Goal: Task Accomplishment & Management: Complete application form

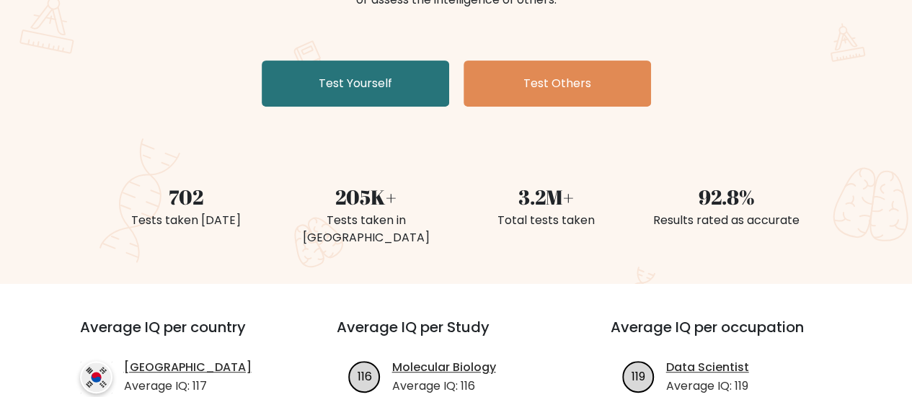
scroll to position [144, 0]
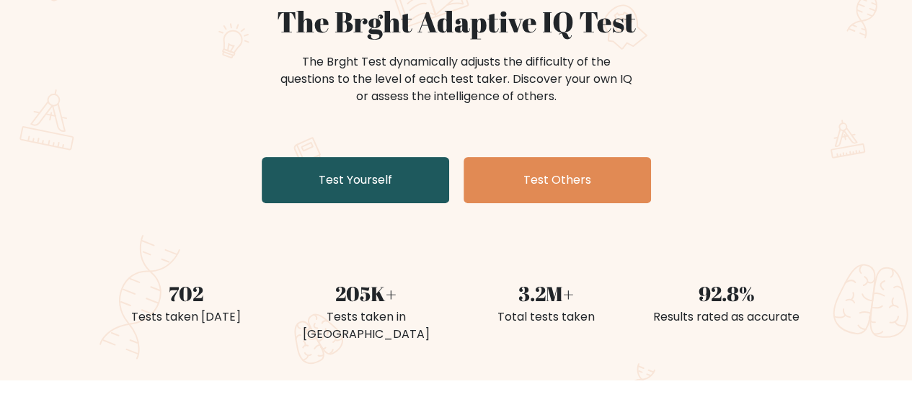
click at [394, 201] on link "Test Yourself" at bounding box center [355, 180] width 187 height 46
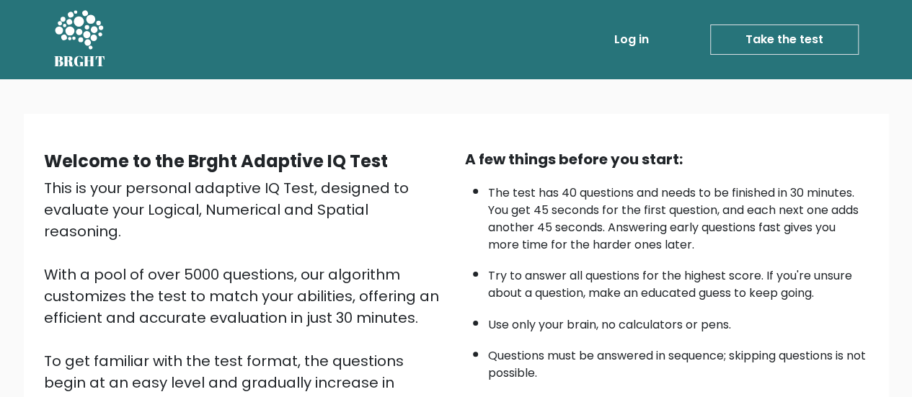
scroll to position [262, 0]
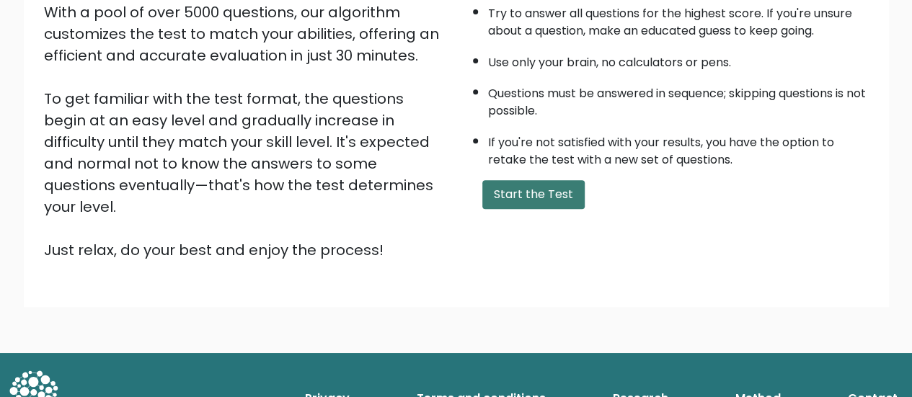
click at [567, 194] on button "Start the Test" at bounding box center [533, 194] width 102 height 29
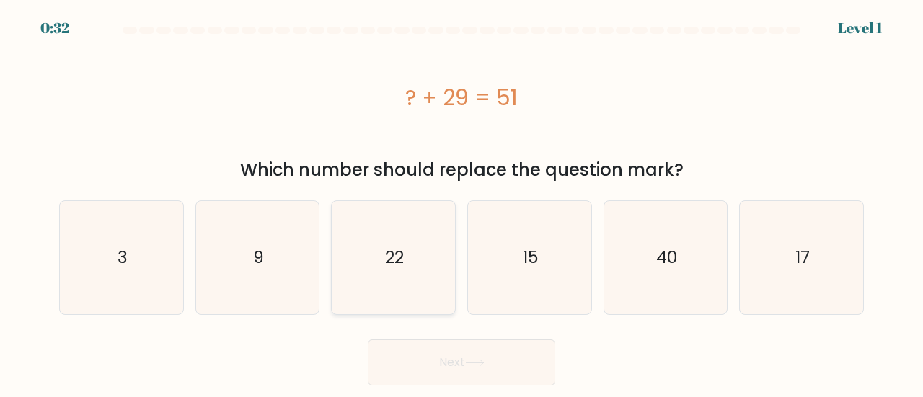
click at [379, 275] on icon "22" at bounding box center [393, 257] width 113 height 113
click at [461, 203] on input "c. 22" at bounding box center [461, 201] width 1 height 4
radio input "true"
click at [471, 370] on button "Next" at bounding box center [461, 362] width 187 height 46
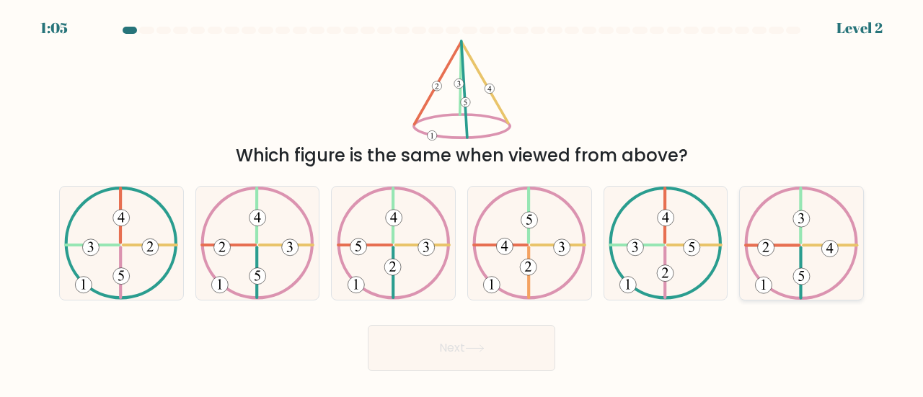
click at [832, 271] on icon at bounding box center [801, 243] width 114 height 113
click at [462, 203] on input "f." at bounding box center [461, 201] width 1 height 4
radio input "true"
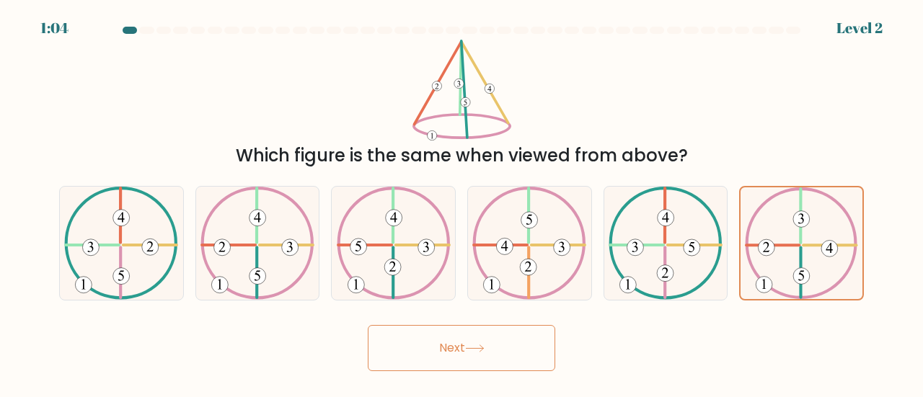
click at [516, 358] on button "Next" at bounding box center [461, 348] width 187 height 46
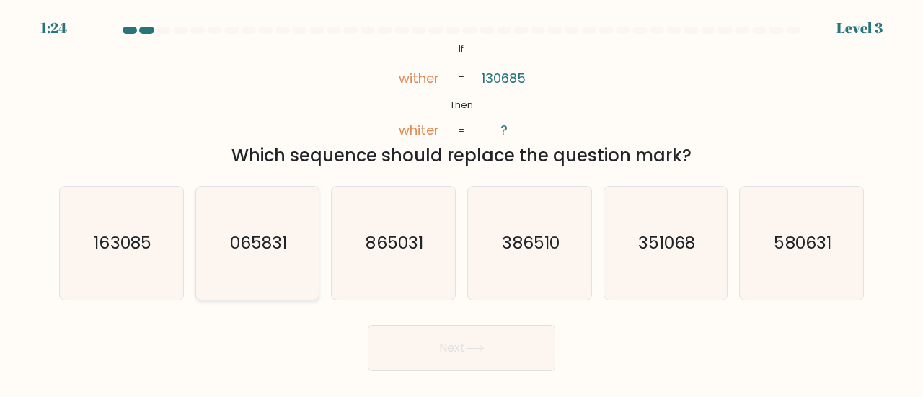
click at [272, 253] on text "065831" at bounding box center [258, 243] width 57 height 24
click at [461, 203] on input "b. 065831" at bounding box center [461, 201] width 1 height 4
radio input "true"
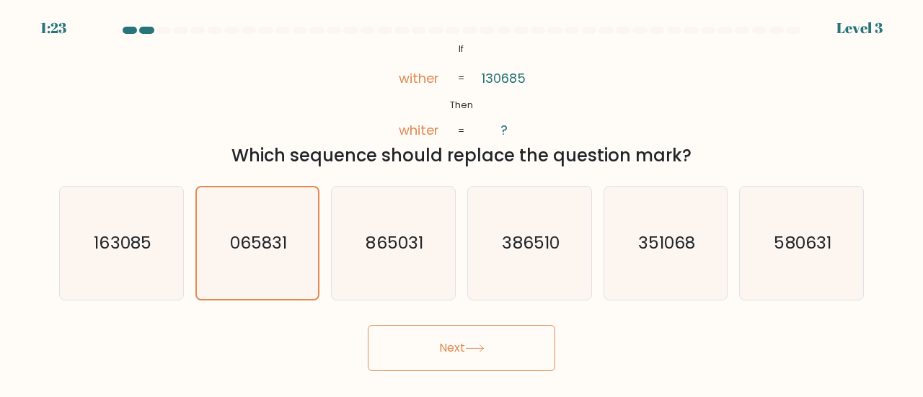
click at [476, 345] on icon at bounding box center [474, 349] width 19 height 8
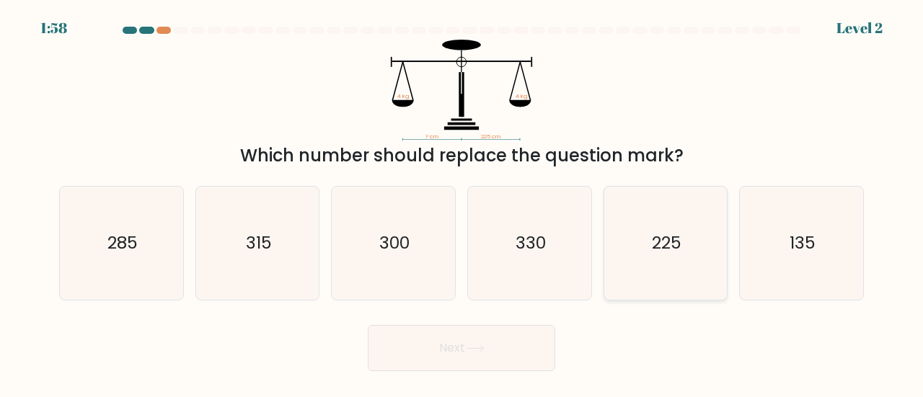
click at [678, 241] on text "225" at bounding box center [667, 243] width 30 height 24
click at [462, 203] on input "e. 225" at bounding box center [461, 201] width 1 height 4
radio input "true"
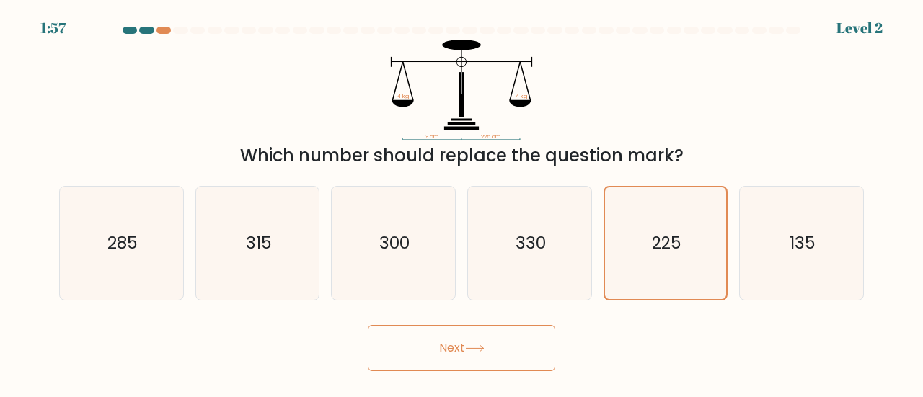
click at [517, 354] on button "Next" at bounding box center [461, 348] width 187 height 46
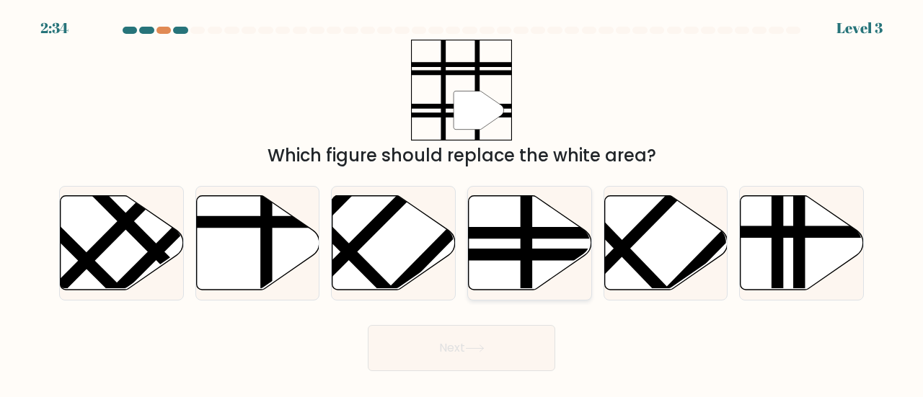
click at [510, 270] on icon at bounding box center [530, 242] width 123 height 94
click at [462, 203] on input "d." at bounding box center [461, 201] width 1 height 4
radio input "true"
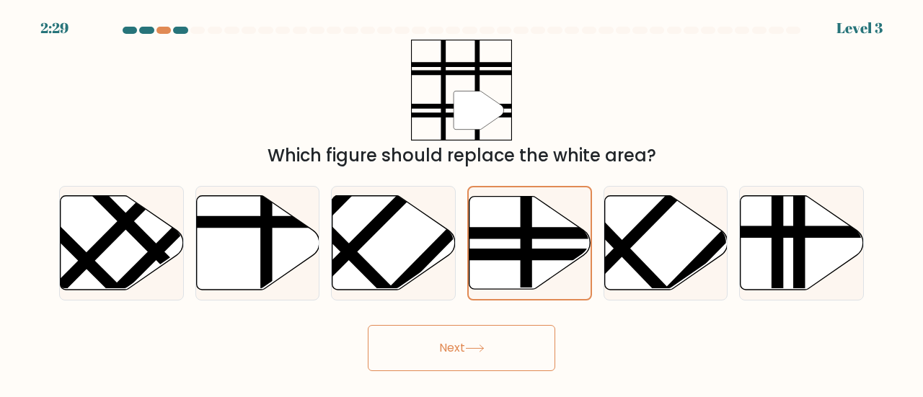
click at [476, 342] on button "Next" at bounding box center [461, 348] width 187 height 46
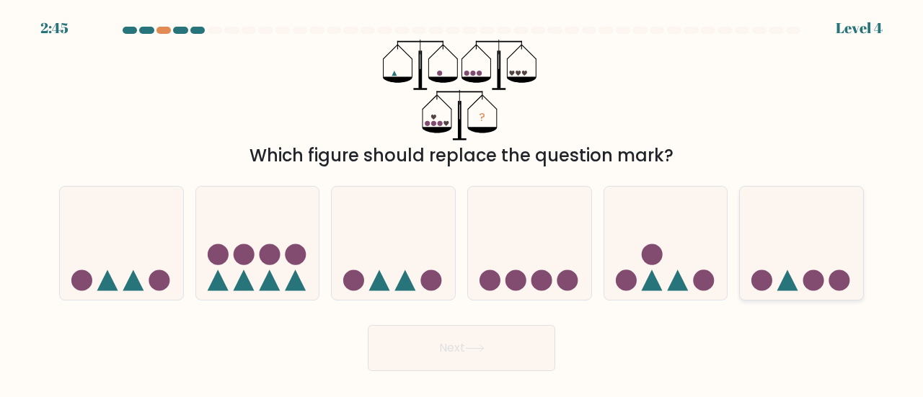
click at [804, 278] on circle at bounding box center [813, 280] width 21 height 21
click at [462, 203] on input "f." at bounding box center [461, 201] width 1 height 4
radio input "true"
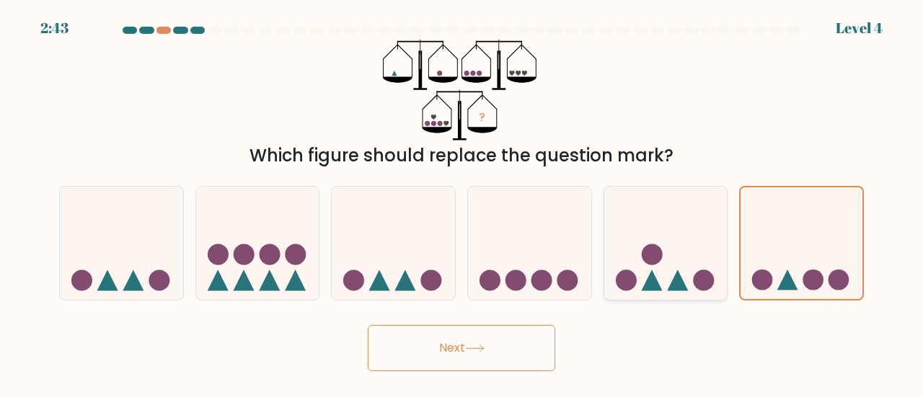
click at [669, 291] on icon at bounding box center [665, 243] width 123 height 102
click at [462, 203] on input "e." at bounding box center [461, 201] width 1 height 4
radio input "true"
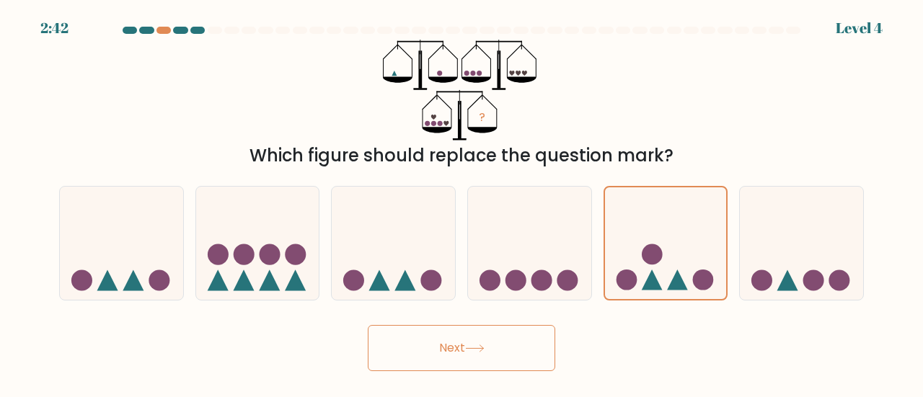
click at [500, 356] on button "Next" at bounding box center [461, 348] width 187 height 46
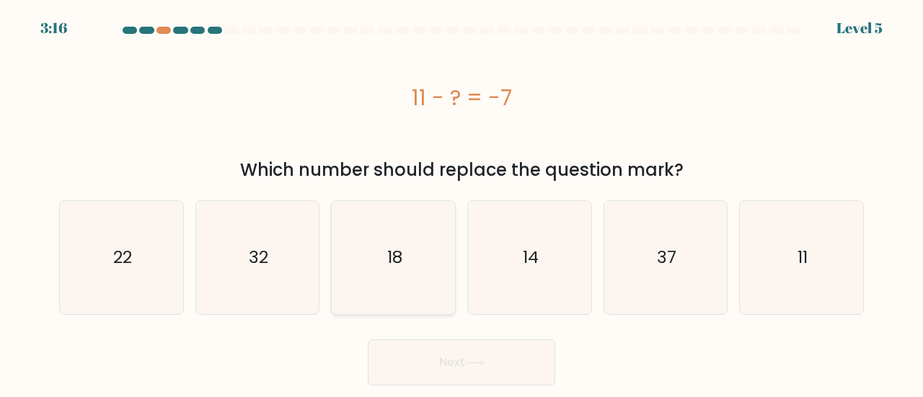
click at [430, 266] on icon "18" at bounding box center [393, 257] width 113 height 113
click at [461, 203] on input "c. 18" at bounding box center [461, 201] width 1 height 4
radio input "true"
click at [458, 352] on button "Next" at bounding box center [461, 362] width 187 height 46
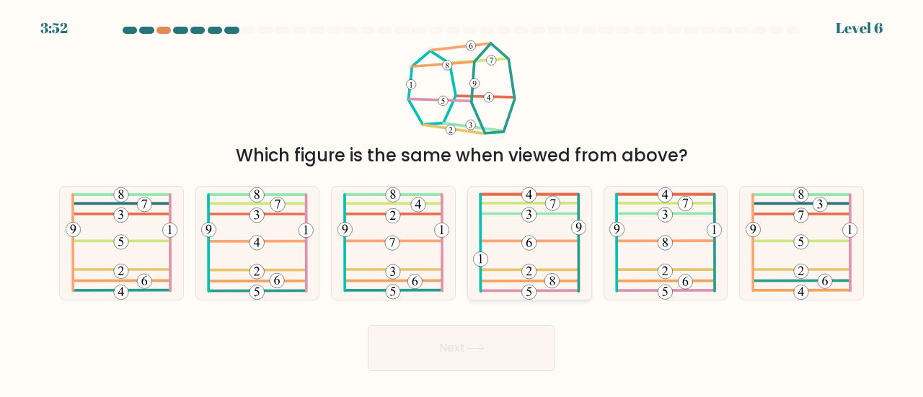
click at [545, 276] on icon at bounding box center [529, 243] width 113 height 113
click at [462, 203] on input "d." at bounding box center [461, 201] width 1 height 4
radio input "true"
click at [519, 351] on button "Next" at bounding box center [461, 348] width 187 height 46
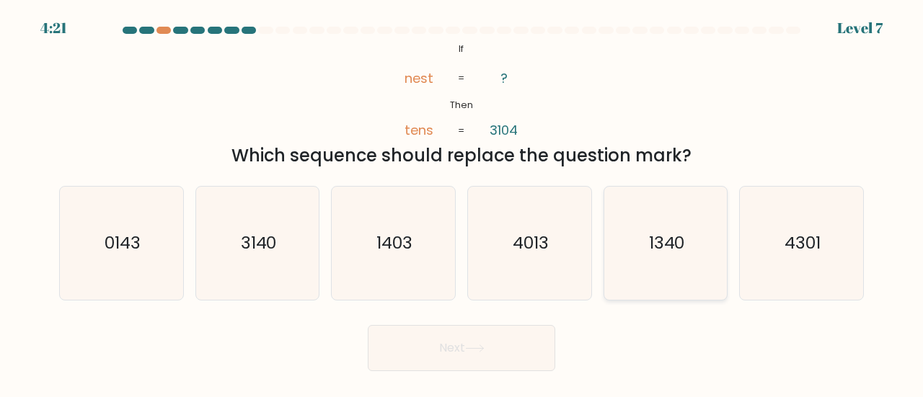
click at [667, 275] on icon "1340" at bounding box center [665, 243] width 113 height 113
click at [462, 203] on input "e. 1340" at bounding box center [461, 201] width 1 height 4
radio input "true"
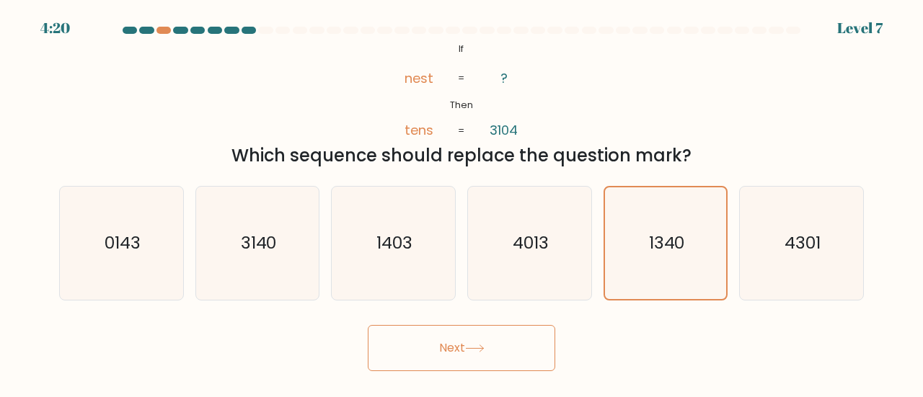
click at [490, 364] on button "Next" at bounding box center [461, 348] width 187 height 46
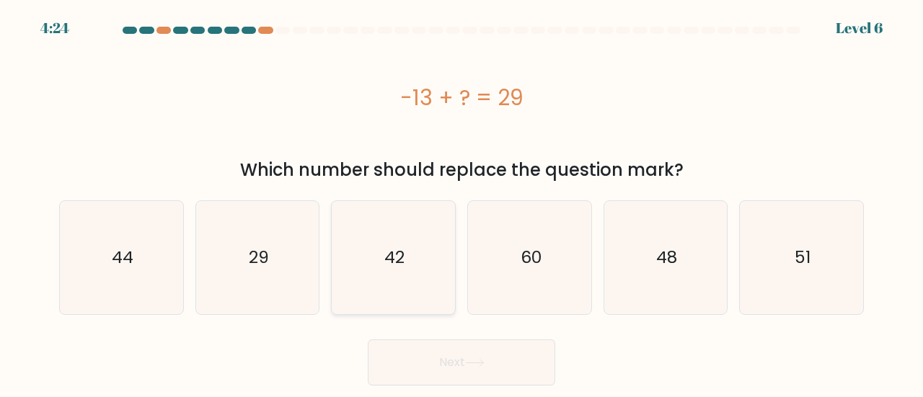
click at [389, 293] on icon "42" at bounding box center [393, 257] width 113 height 113
click at [461, 203] on input "c. 42" at bounding box center [461, 201] width 1 height 4
radio input "true"
click at [441, 371] on button "Next" at bounding box center [461, 362] width 187 height 46
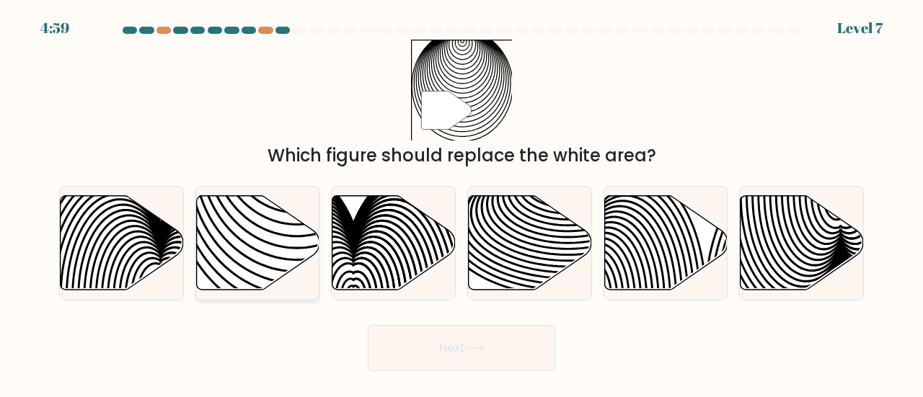
click at [265, 252] on icon at bounding box center [257, 242] width 123 height 94
click at [461, 203] on input "b." at bounding box center [461, 201] width 1 height 4
radio input "true"
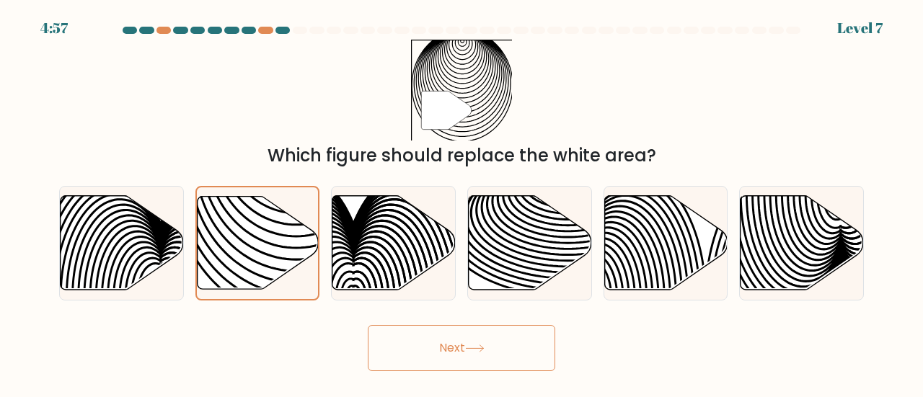
click at [532, 352] on button "Next" at bounding box center [461, 348] width 187 height 46
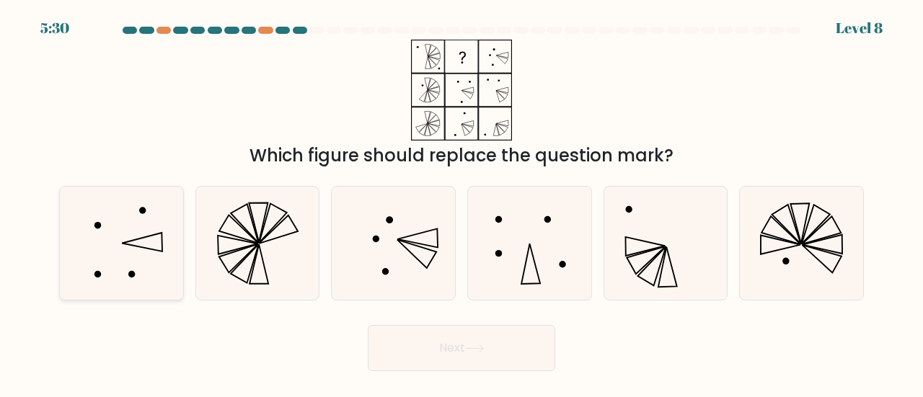
click at [130, 259] on icon at bounding box center [121, 243] width 113 height 113
click at [461, 203] on input "a." at bounding box center [461, 201] width 1 height 4
radio input "true"
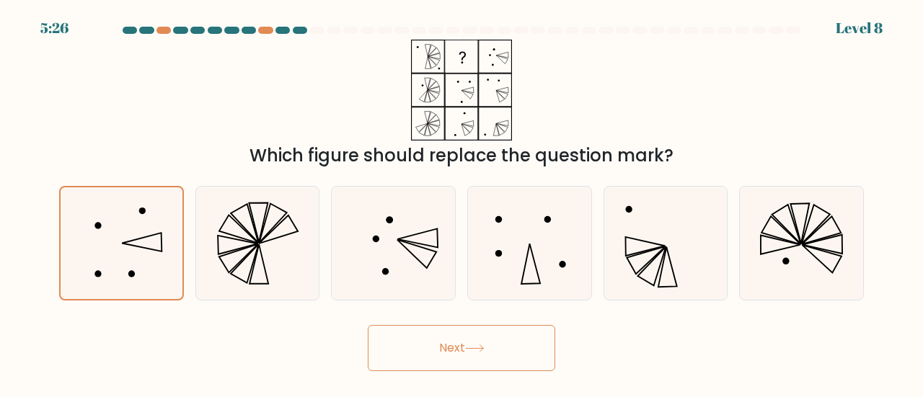
click at [518, 361] on button "Next" at bounding box center [461, 348] width 187 height 46
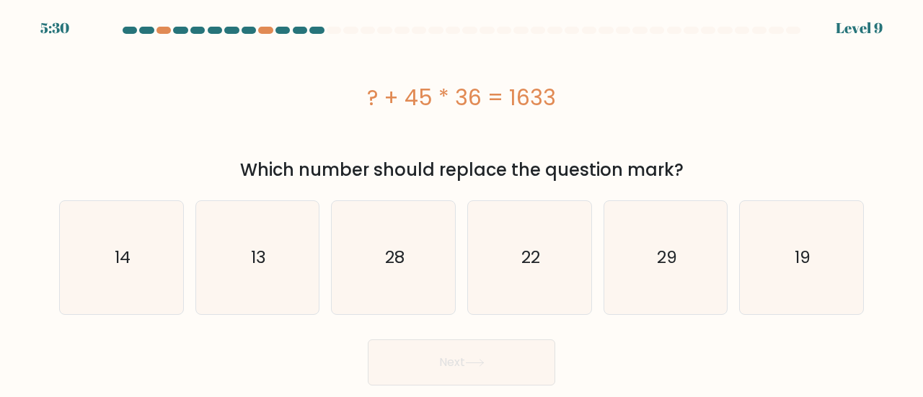
click at [720, 61] on div "? + 45 * 36 = 1633" at bounding box center [461, 97] width 804 height 115
click at [281, 256] on icon "13" at bounding box center [257, 257] width 113 height 113
click at [461, 203] on input "b. 13" at bounding box center [461, 201] width 1 height 4
radio input "true"
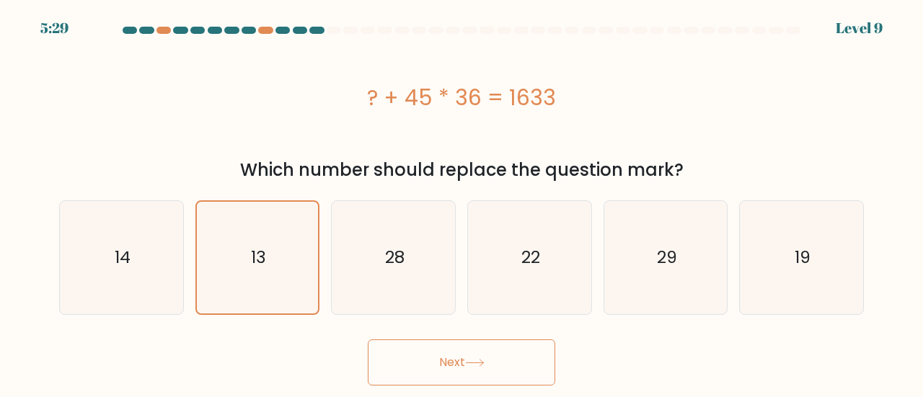
click at [520, 365] on button "Next" at bounding box center [461, 362] width 187 height 46
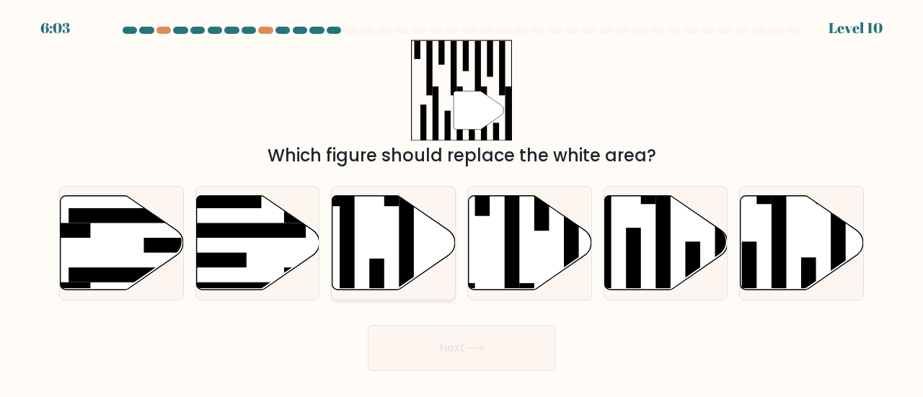
click at [373, 218] on icon at bounding box center [393, 242] width 123 height 94
click at [461, 203] on input "c." at bounding box center [461, 201] width 1 height 4
radio input "true"
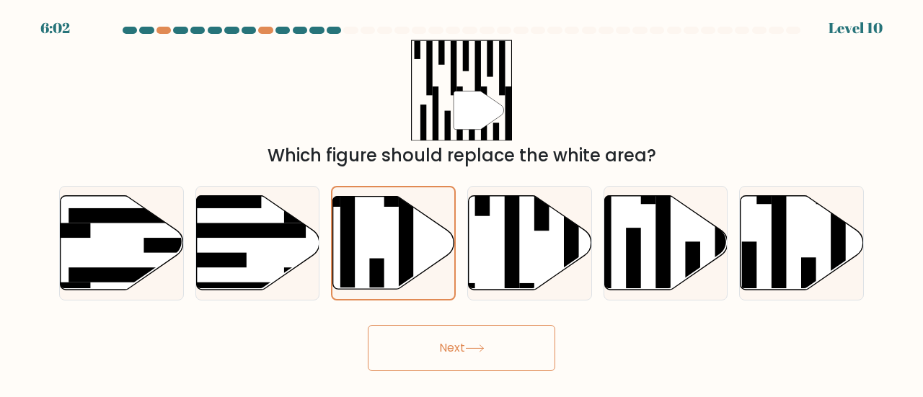
click at [443, 334] on button "Next" at bounding box center [461, 348] width 187 height 46
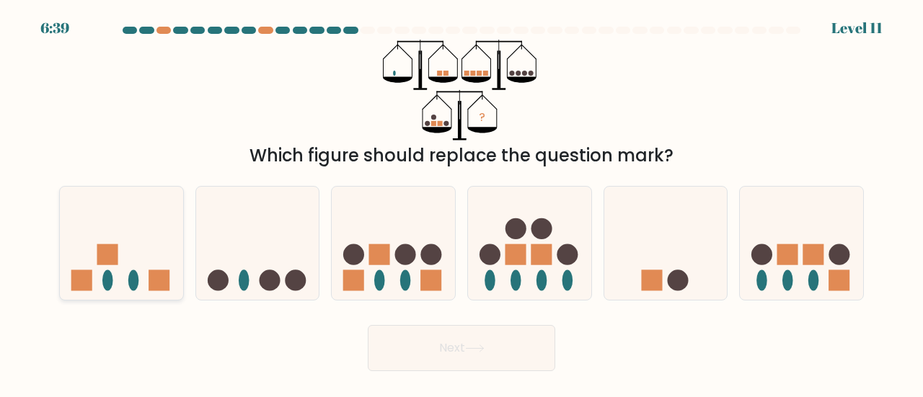
click at [157, 284] on rect at bounding box center [158, 280] width 21 height 21
click at [461, 203] on input "a." at bounding box center [461, 201] width 1 height 4
radio input "true"
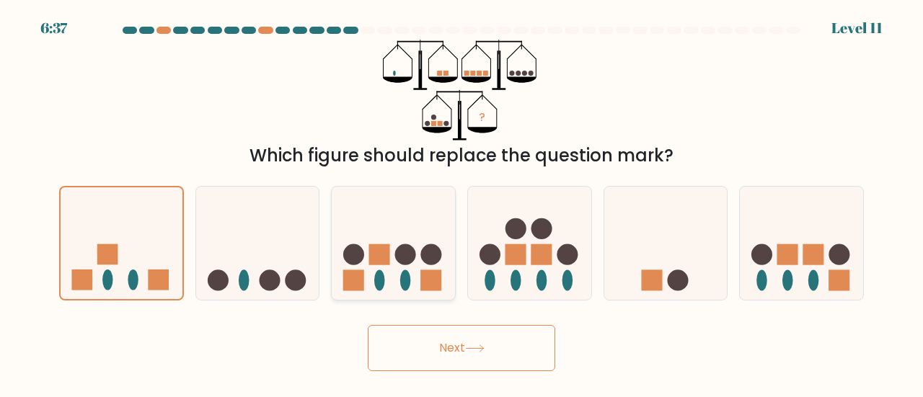
click at [404, 272] on ellipse at bounding box center [405, 280] width 11 height 21
click at [461, 203] on input "c." at bounding box center [461, 201] width 1 height 4
radio input "true"
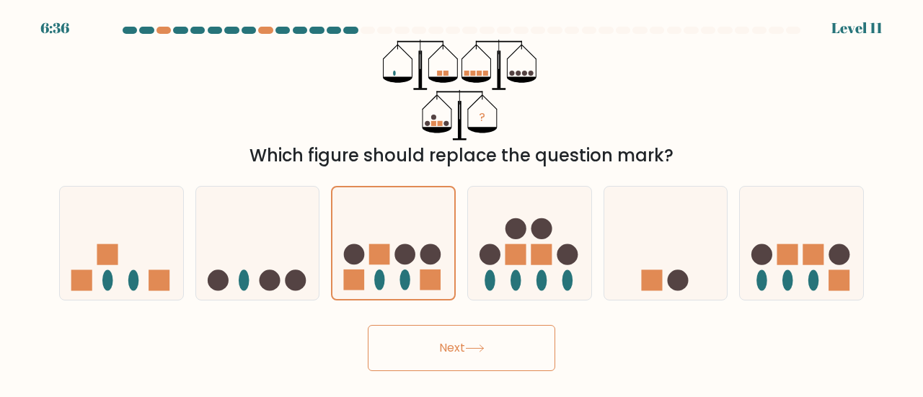
click at [515, 365] on button "Next" at bounding box center [461, 348] width 187 height 46
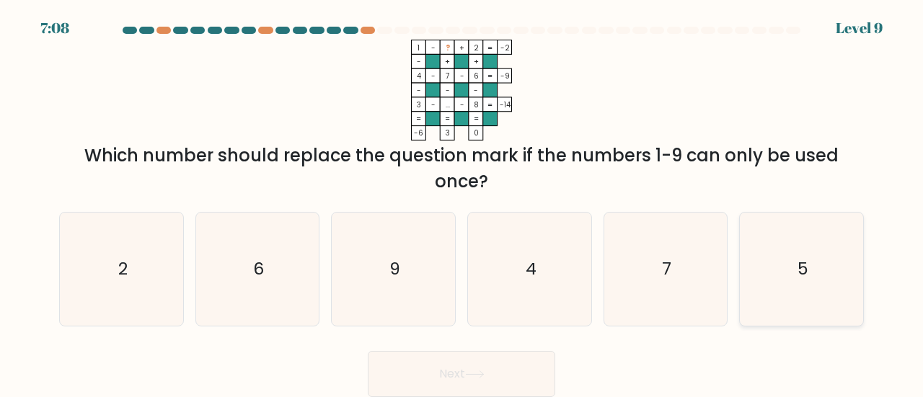
click at [766, 290] on icon "5" at bounding box center [801, 269] width 113 height 113
click at [462, 203] on input "f. 5" at bounding box center [461, 201] width 1 height 4
radio input "true"
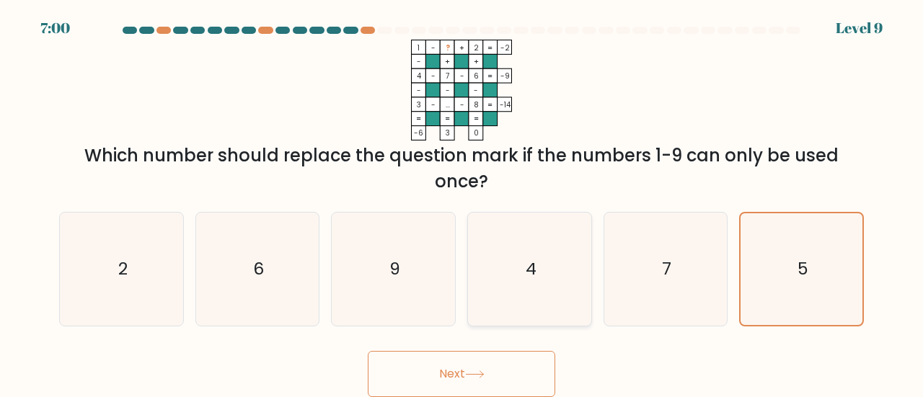
click at [555, 289] on icon "4" at bounding box center [529, 269] width 113 height 113
click at [462, 203] on input "d. 4" at bounding box center [461, 201] width 1 height 4
radio input "true"
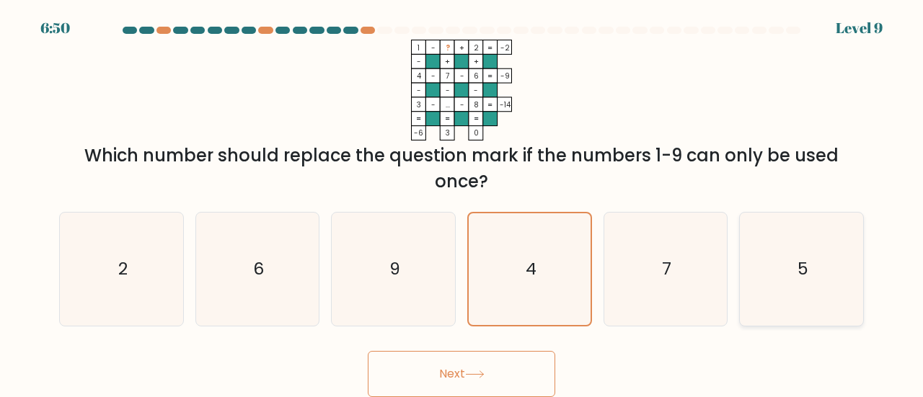
click at [829, 289] on icon "5" at bounding box center [801, 269] width 113 height 113
click at [462, 203] on input "f. 5" at bounding box center [461, 201] width 1 height 4
radio input "true"
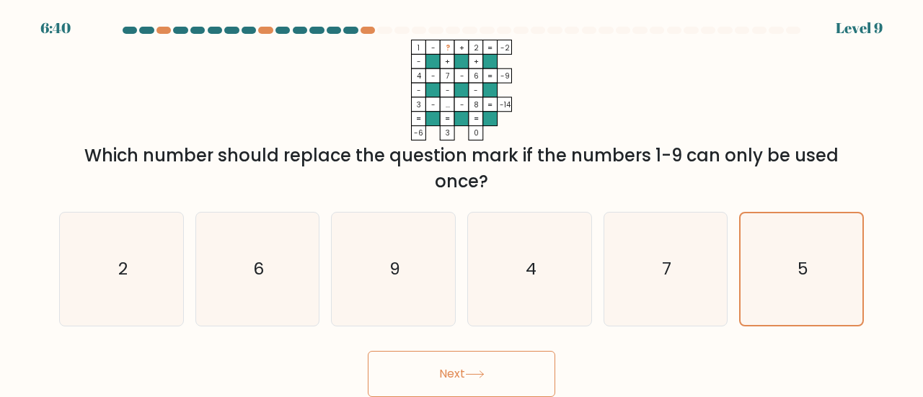
click at [558, 362] on div "Next" at bounding box center [461, 370] width 822 height 53
click at [549, 363] on button "Next" at bounding box center [461, 374] width 187 height 46
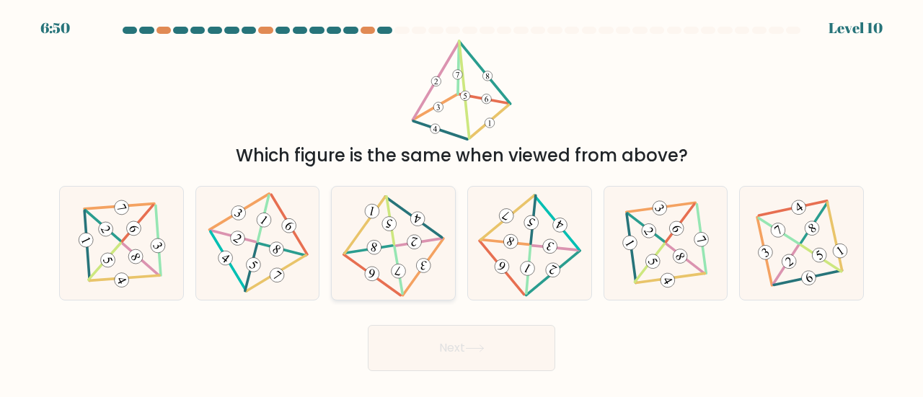
click at [368, 240] on icon at bounding box center [393, 243] width 92 height 90
click at [461, 203] on input "c." at bounding box center [461, 201] width 1 height 4
radio input "true"
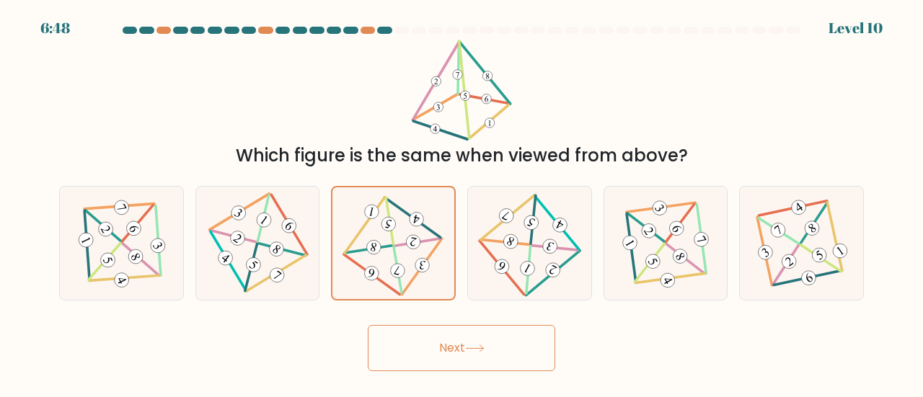
click at [464, 344] on button "Next" at bounding box center [461, 348] width 187 height 46
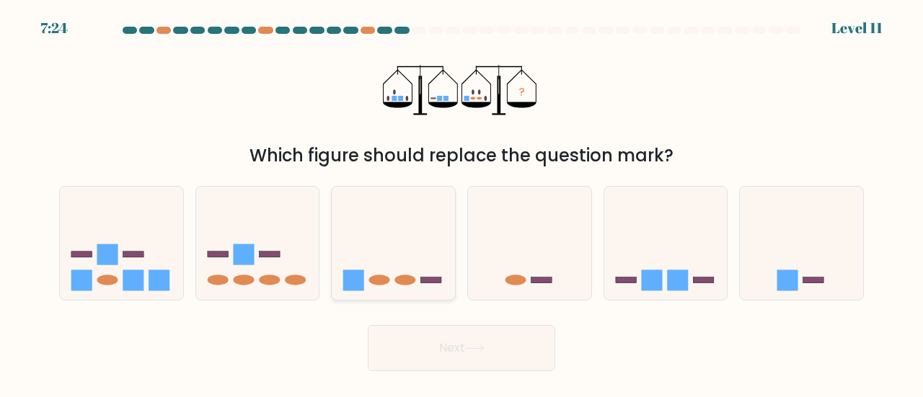
click at [405, 292] on icon at bounding box center [393, 243] width 123 height 102
click at [461, 203] on input "c." at bounding box center [461, 201] width 1 height 4
radio input "true"
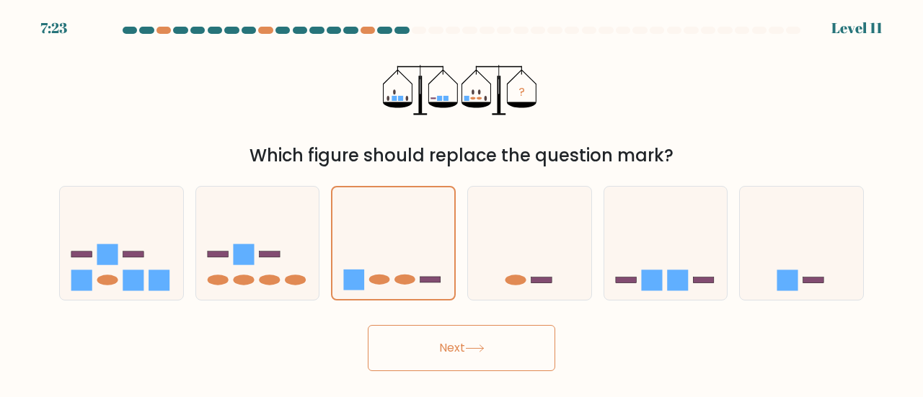
click at [447, 337] on button "Next" at bounding box center [461, 348] width 187 height 46
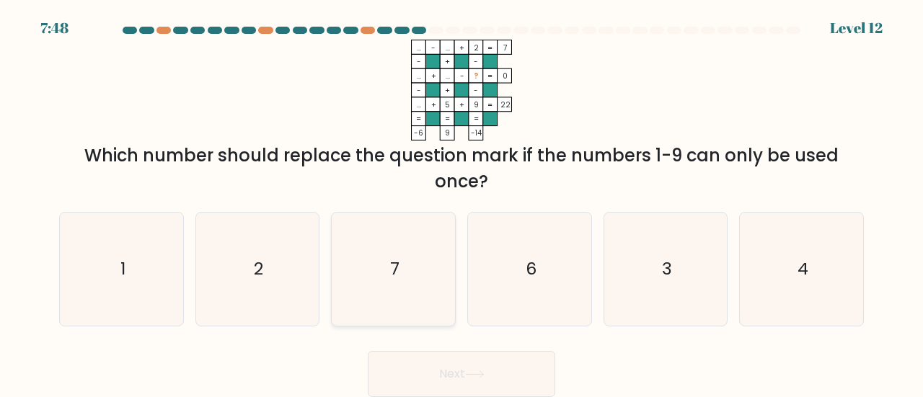
click at [409, 297] on icon "7" at bounding box center [393, 269] width 113 height 113
click at [461, 203] on input "c. 7" at bounding box center [461, 201] width 1 height 4
radio input "true"
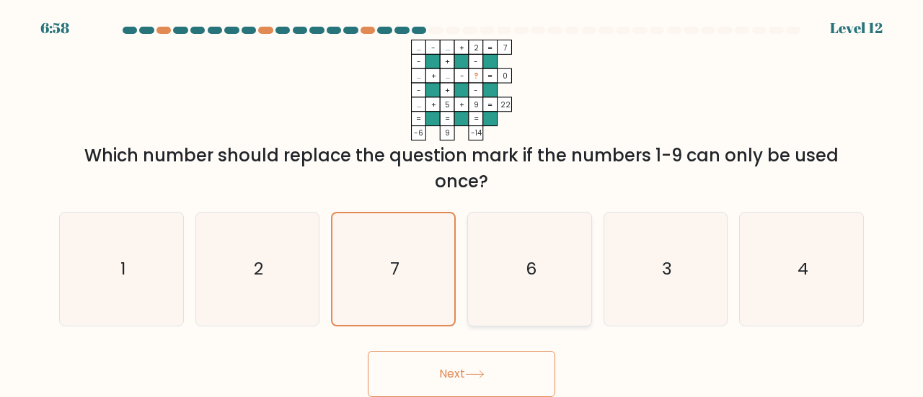
click at [549, 266] on icon "6" at bounding box center [529, 269] width 113 height 113
click at [462, 203] on input "d. 6" at bounding box center [461, 201] width 1 height 4
radio input "true"
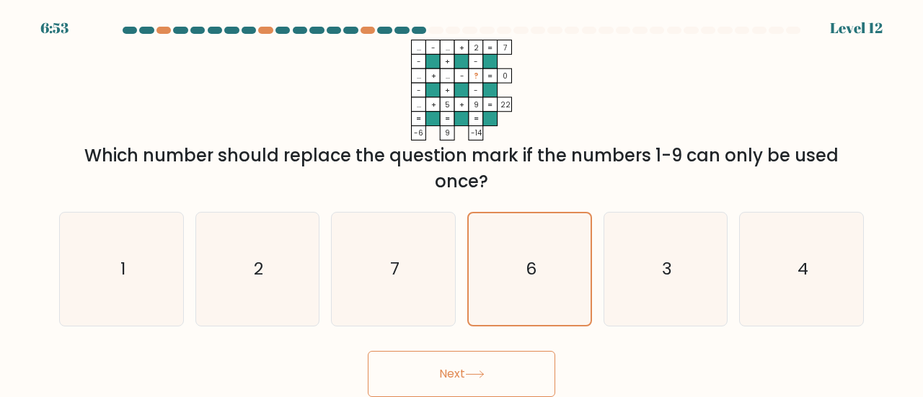
click at [499, 370] on button "Next" at bounding box center [461, 374] width 187 height 46
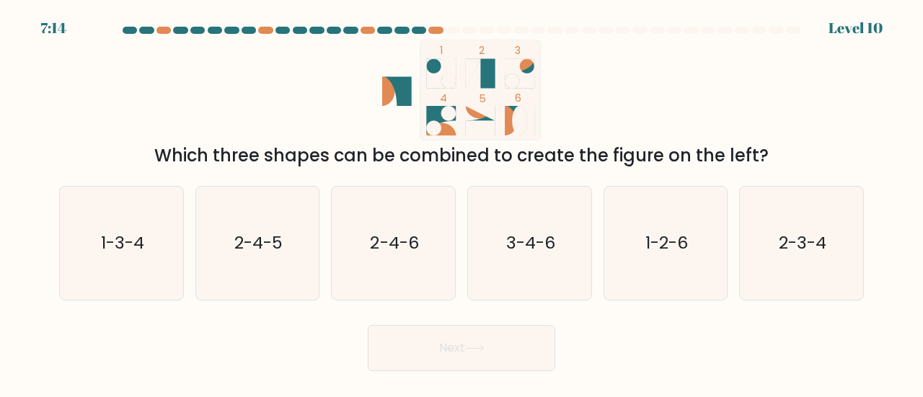
click at [522, 117] on ellipse at bounding box center [519, 121] width 14 height 30
click at [408, 247] on text "2-4-6" at bounding box center [394, 243] width 48 height 24
click at [461, 203] on input "c. 2-4-6" at bounding box center [461, 201] width 1 height 4
radio input "true"
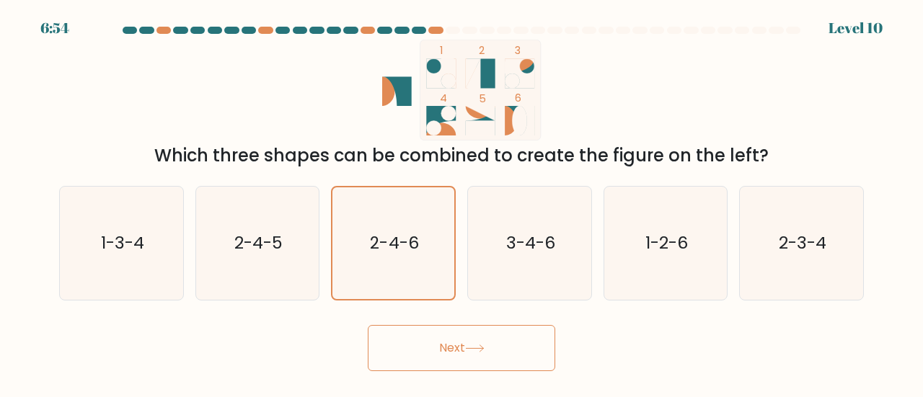
click at [432, 367] on button "Next" at bounding box center [461, 348] width 187 height 46
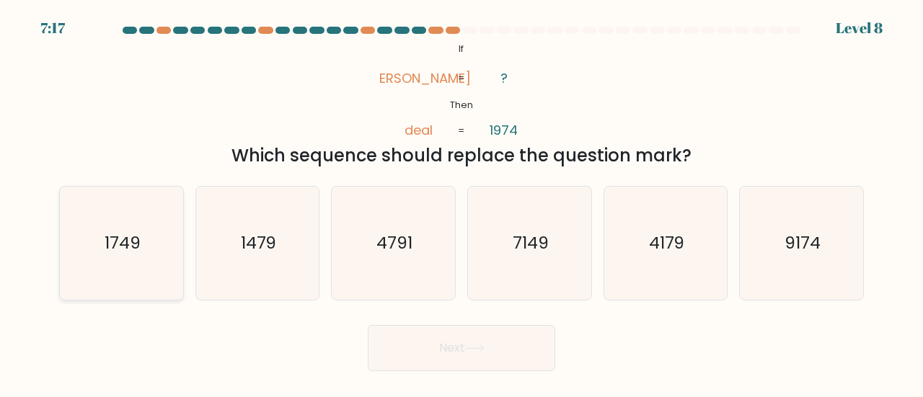
click at [120, 272] on icon "1749" at bounding box center [121, 243] width 113 height 113
click at [461, 203] on input "a. 1749" at bounding box center [461, 201] width 1 height 4
radio input "true"
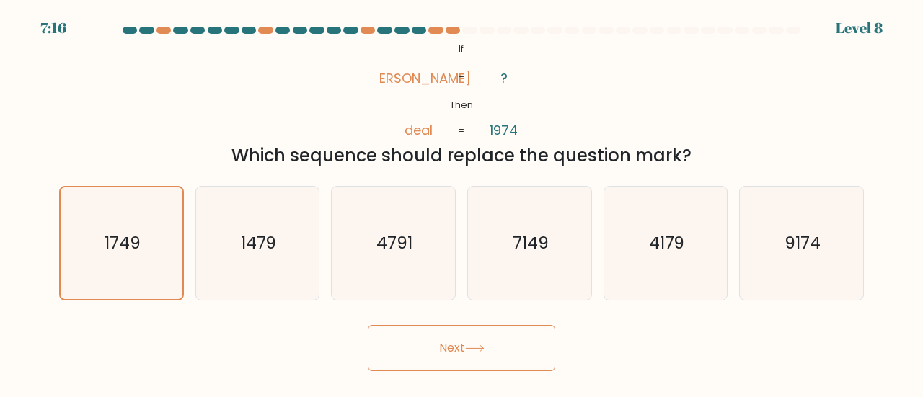
click at [461, 332] on button "Next" at bounding box center [461, 348] width 187 height 46
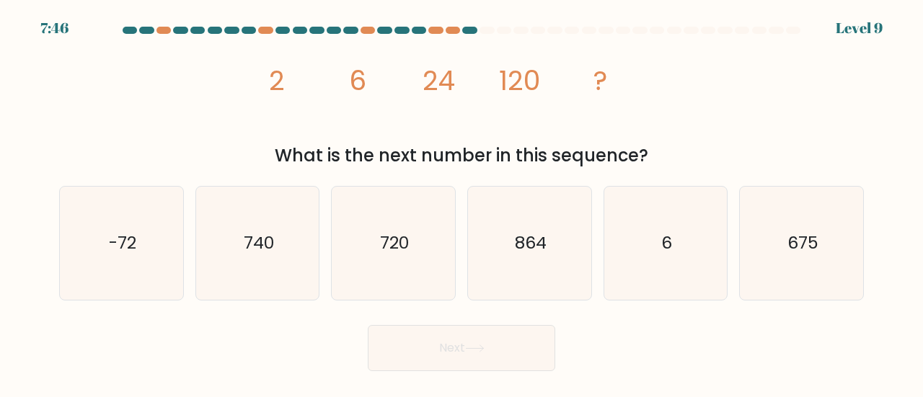
click at [867, 262] on div "f. 675" at bounding box center [801, 243] width 136 height 115
click at [836, 273] on icon "675" at bounding box center [801, 243] width 113 height 113
click at [462, 203] on input "f. 675" at bounding box center [461, 201] width 1 height 4
radio input "true"
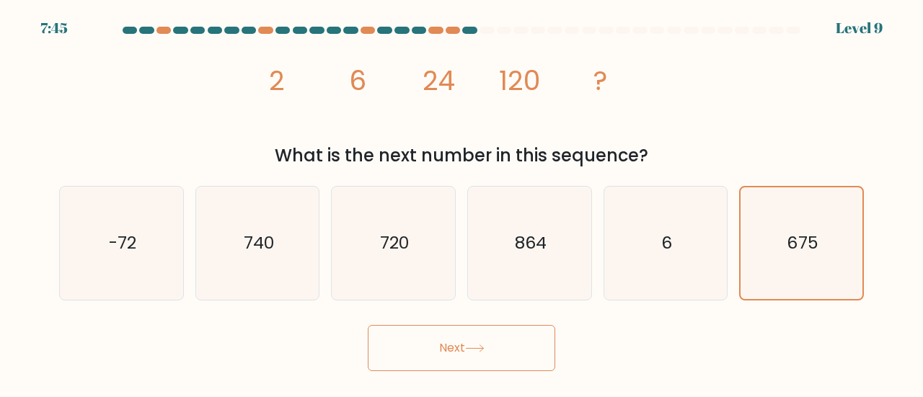
click at [533, 357] on button "Next" at bounding box center [461, 348] width 187 height 46
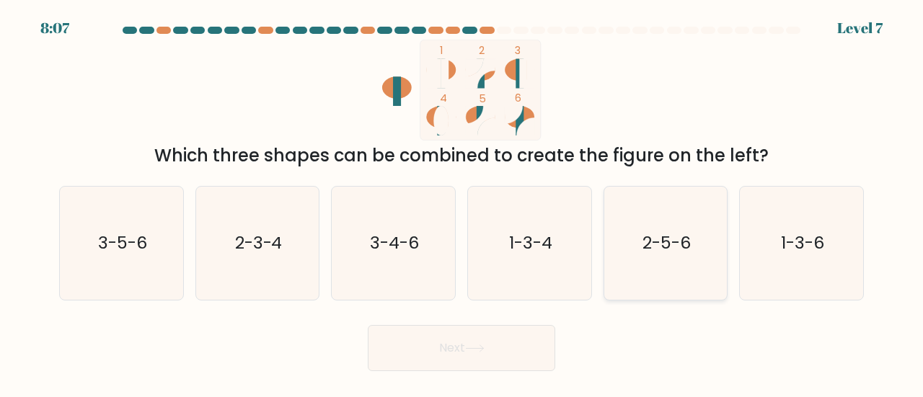
click at [670, 259] on icon "2-5-6" at bounding box center [665, 243] width 113 height 113
click at [462, 203] on input "e. 2-5-6" at bounding box center [461, 201] width 1 height 4
radio input "true"
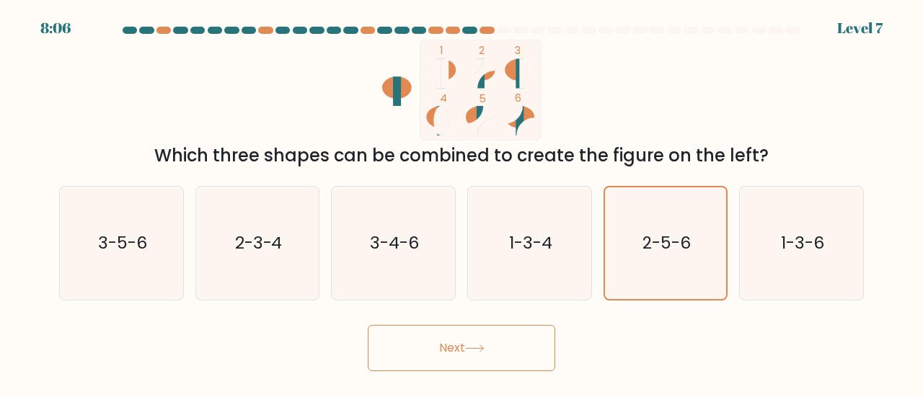
click at [515, 342] on button "Next" at bounding box center [461, 348] width 187 height 46
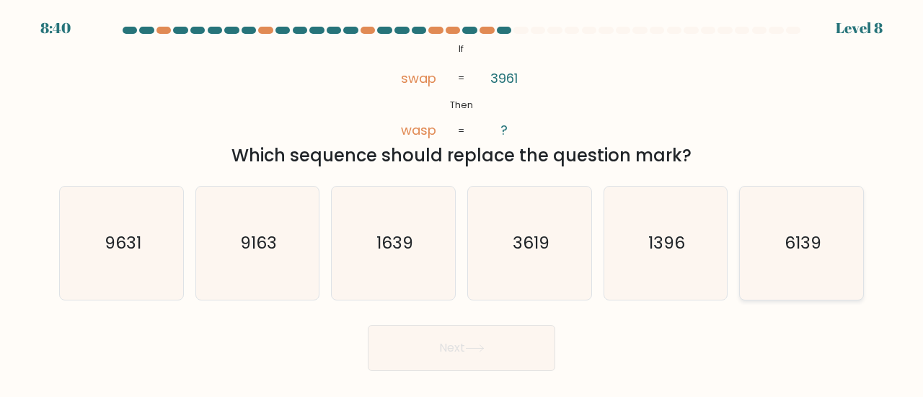
click at [827, 274] on icon "6139" at bounding box center [801, 243] width 113 height 113
click at [462, 203] on input "f. 6139" at bounding box center [461, 201] width 1 height 4
radio input "true"
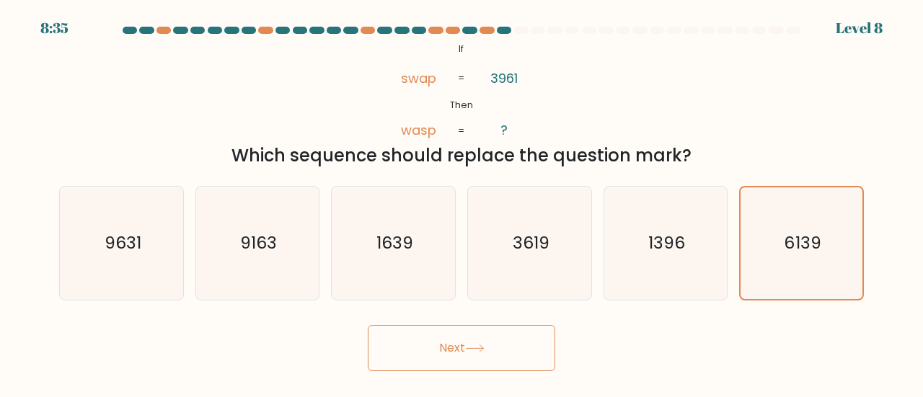
click at [517, 350] on button "Next" at bounding box center [461, 348] width 187 height 46
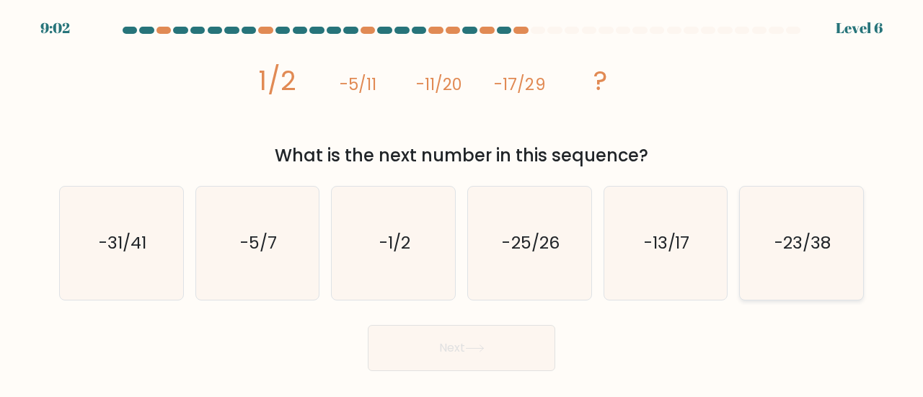
click at [758, 258] on icon "-23/38" at bounding box center [801, 243] width 113 height 113
click at [462, 203] on input "f. -23/38" at bounding box center [461, 201] width 1 height 4
radio input "true"
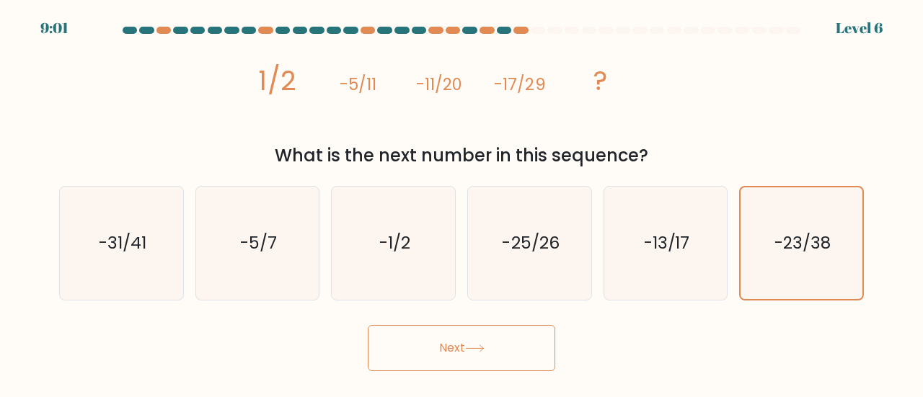
click at [438, 338] on button "Next" at bounding box center [461, 348] width 187 height 46
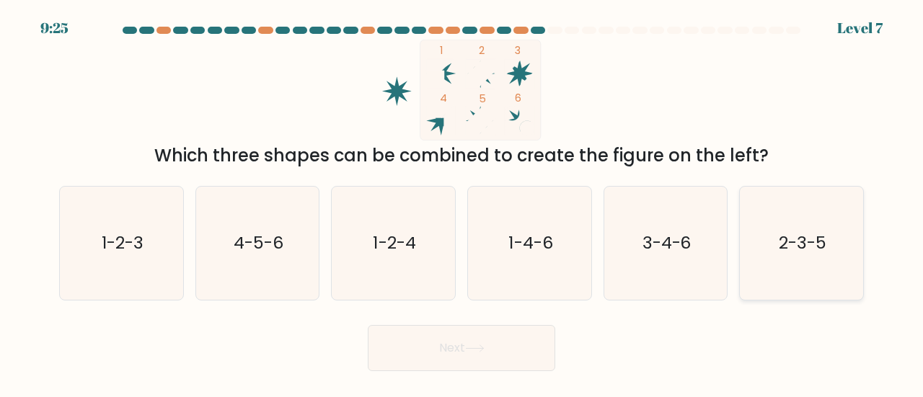
click at [838, 224] on icon "2-3-5" at bounding box center [801, 243] width 113 height 113
click at [462, 203] on input "f. 2-3-5" at bounding box center [461, 201] width 1 height 4
radio input "true"
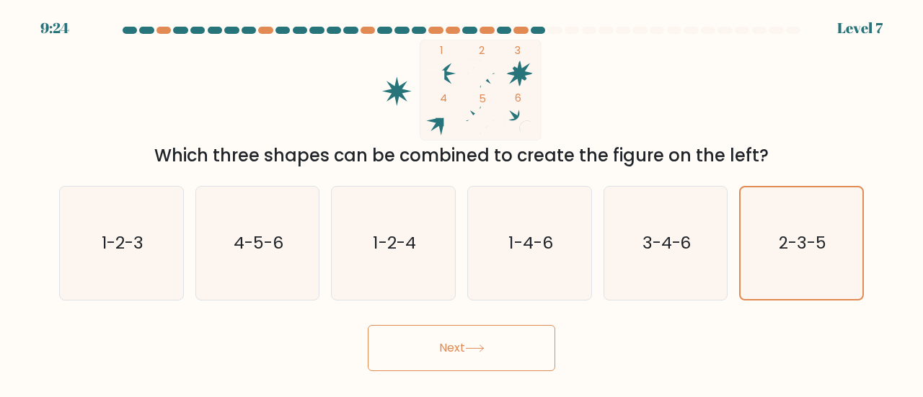
click at [488, 358] on button "Next" at bounding box center [461, 348] width 187 height 46
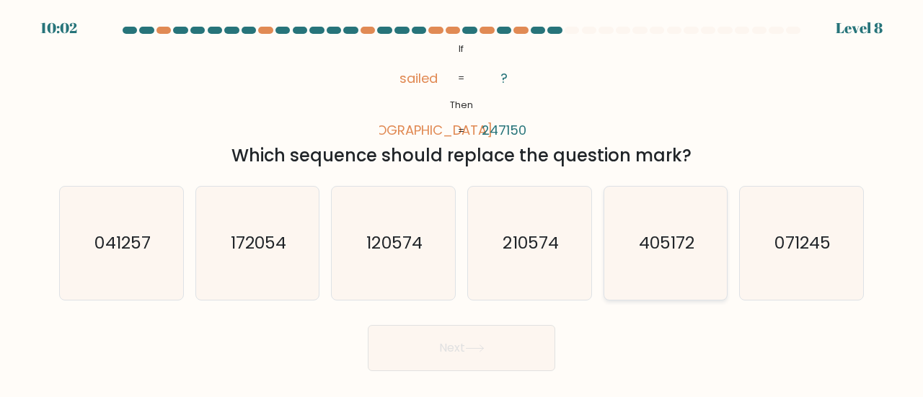
click at [683, 250] on text "405172" at bounding box center [667, 243] width 56 height 24
click at [462, 203] on input "e. 405172" at bounding box center [461, 201] width 1 height 4
radio input "true"
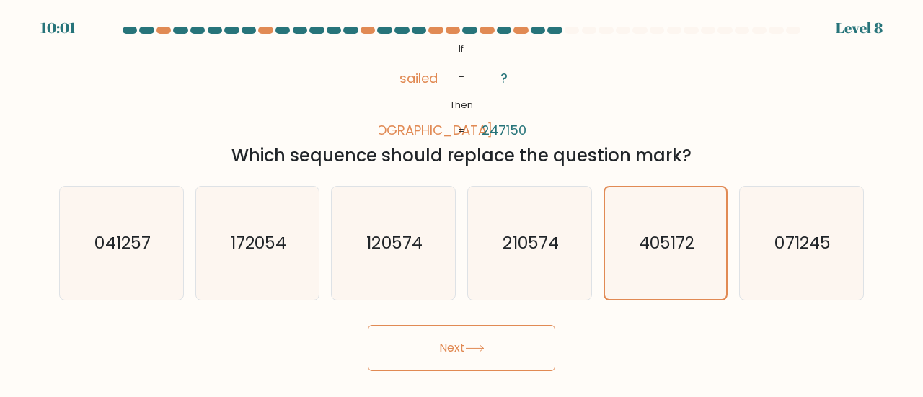
click at [505, 352] on button "Next" at bounding box center [461, 348] width 187 height 46
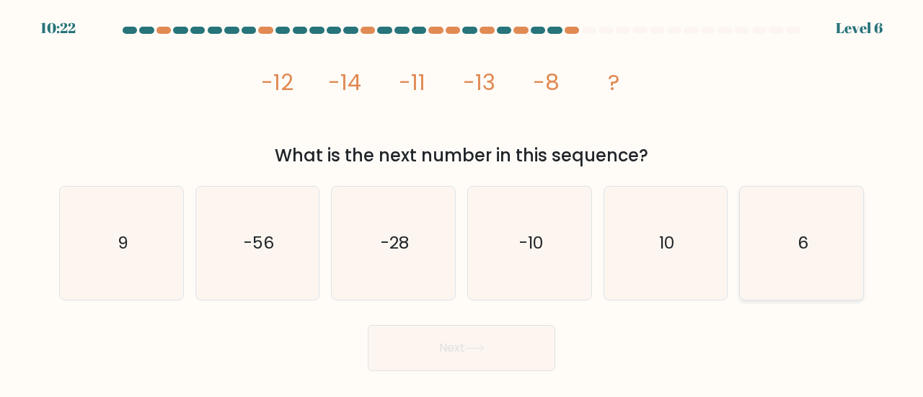
click at [798, 249] on text "6" at bounding box center [802, 243] width 11 height 24
click at [462, 203] on input "f. 6" at bounding box center [461, 201] width 1 height 4
radio input "true"
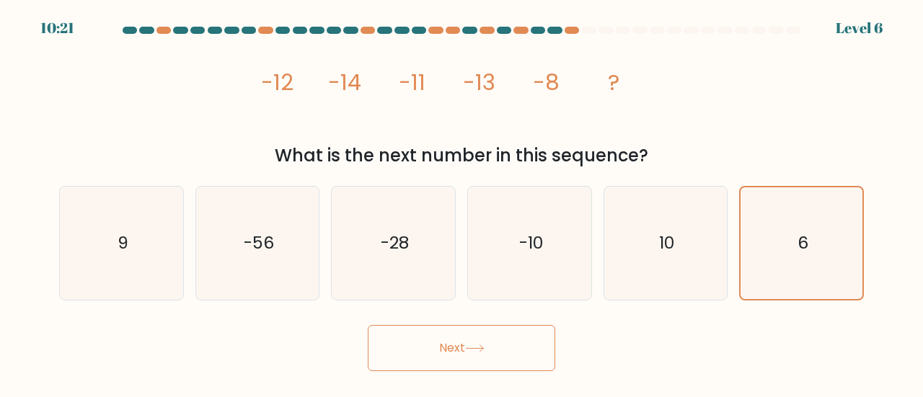
click at [519, 355] on button "Next" at bounding box center [461, 348] width 187 height 46
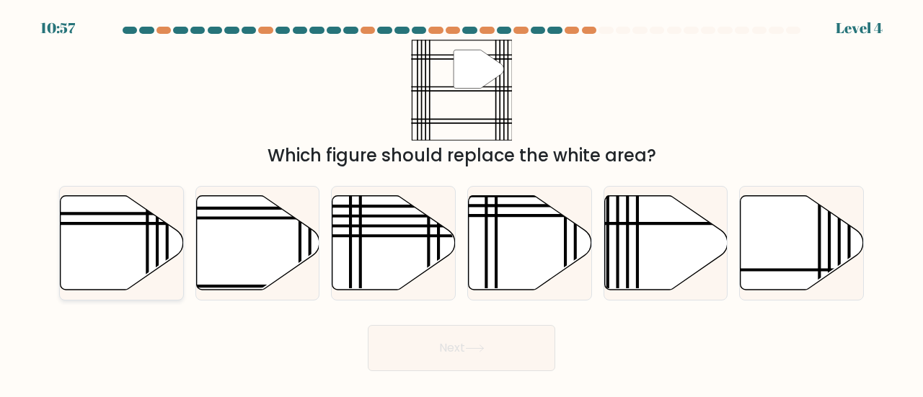
click at [128, 259] on icon at bounding box center [122, 242] width 123 height 94
click at [461, 203] on input "a." at bounding box center [461, 201] width 1 height 4
radio input "true"
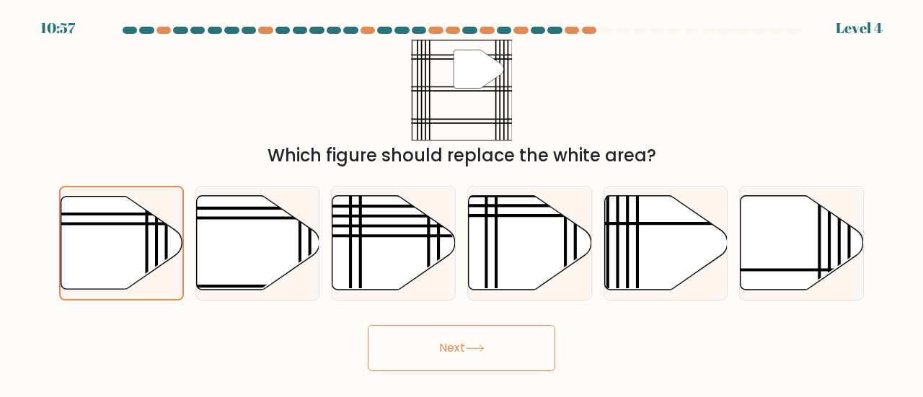
click at [523, 347] on button "Next" at bounding box center [461, 348] width 187 height 46
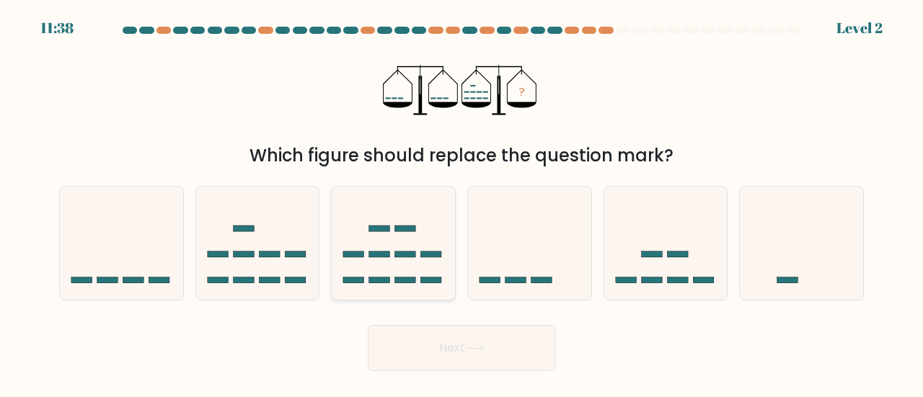
click at [397, 261] on icon at bounding box center [393, 243] width 123 height 102
click at [461, 203] on input "c." at bounding box center [461, 201] width 1 height 4
radio input "true"
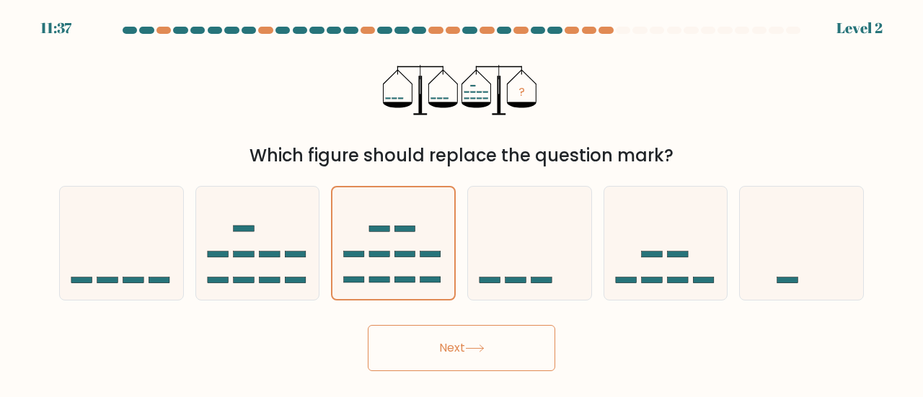
click at [470, 345] on icon at bounding box center [474, 349] width 19 height 8
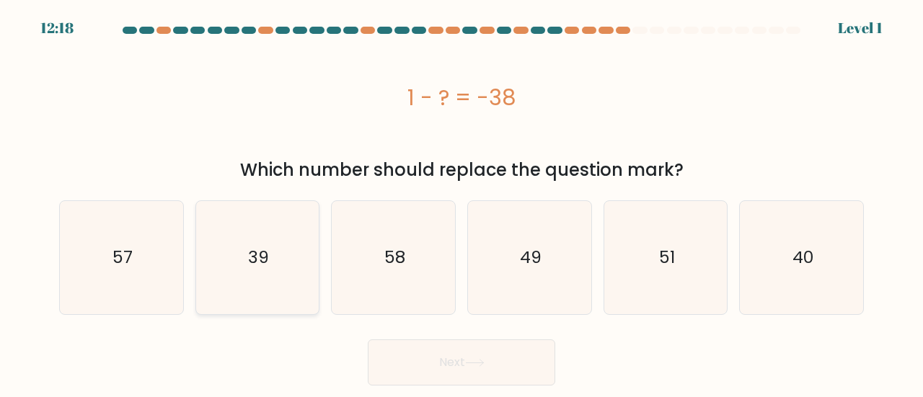
click at [216, 286] on icon "39" at bounding box center [257, 257] width 113 height 113
click at [461, 203] on input "b. 39" at bounding box center [461, 201] width 1 height 4
radio input "true"
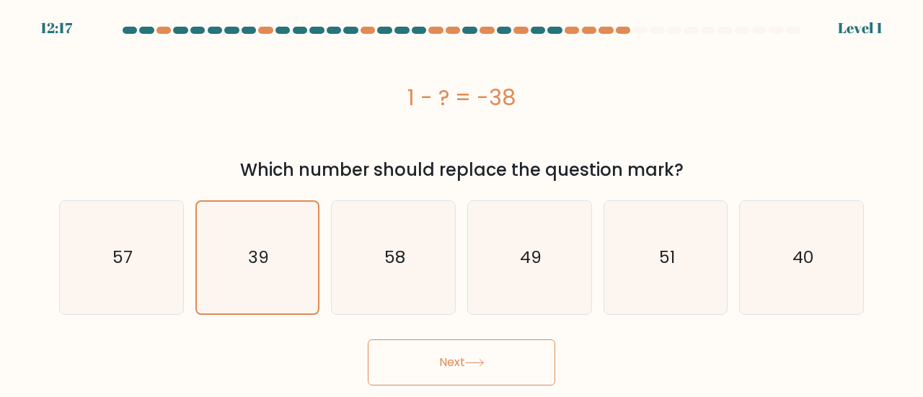
click at [400, 363] on button "Next" at bounding box center [461, 362] width 187 height 46
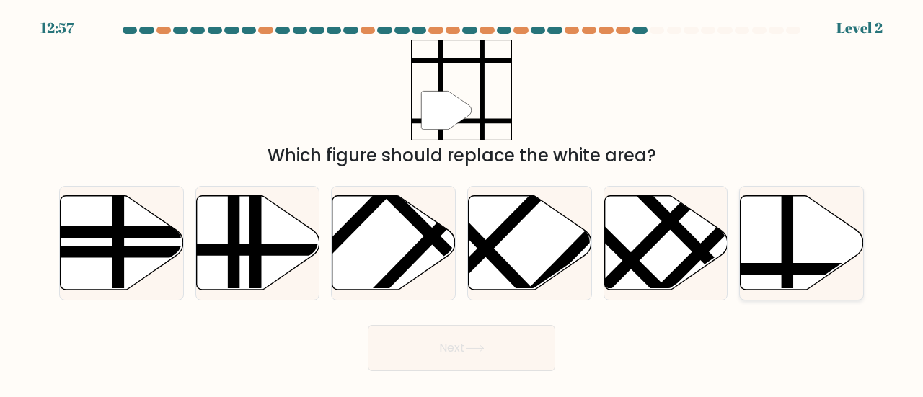
click at [799, 241] on icon at bounding box center [801, 242] width 123 height 94
click at [462, 203] on input "f." at bounding box center [461, 201] width 1 height 4
radio input "true"
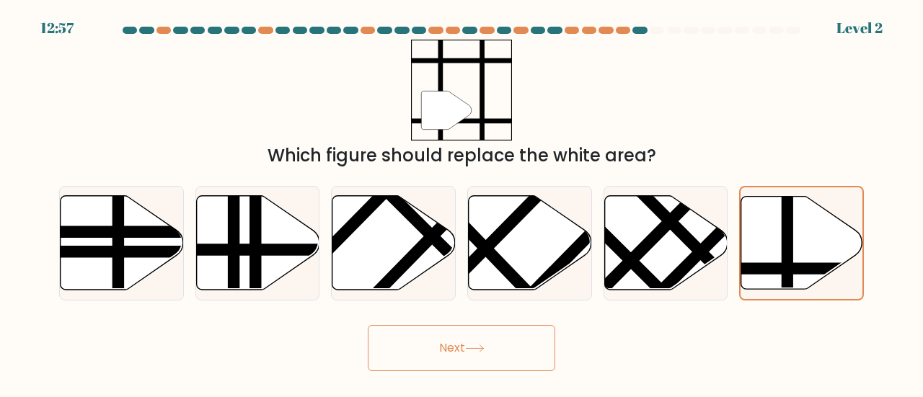
click at [522, 349] on button "Next" at bounding box center [461, 348] width 187 height 46
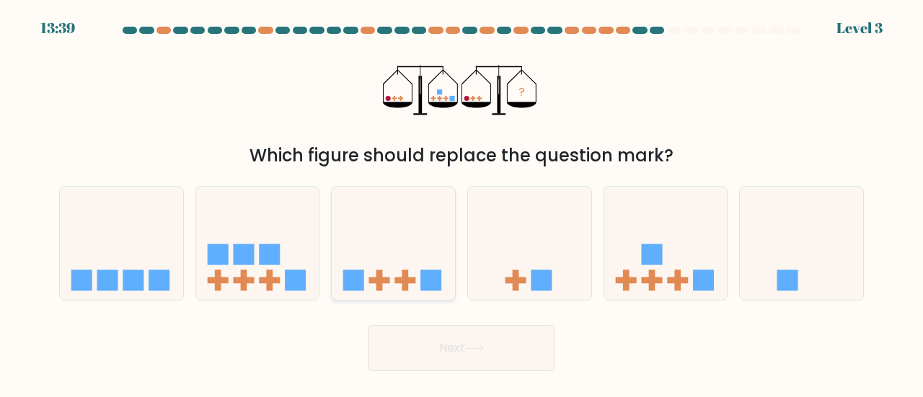
click at [408, 230] on icon at bounding box center [393, 243] width 123 height 102
click at [461, 203] on input "c." at bounding box center [461, 201] width 1 height 4
radio input "true"
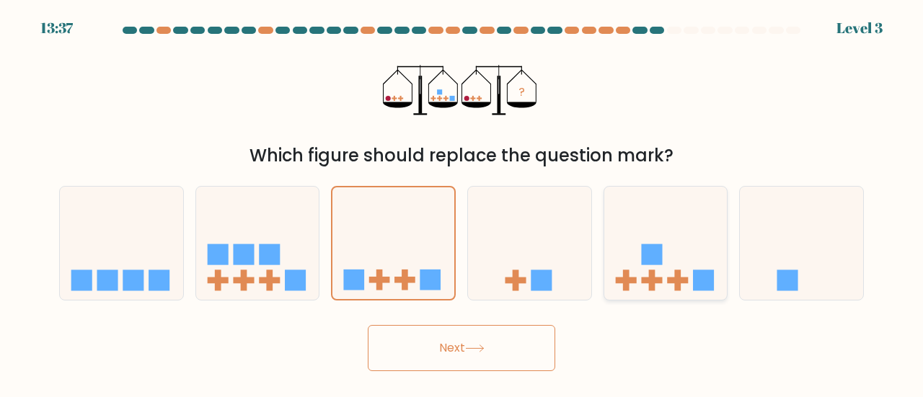
click at [716, 236] on icon at bounding box center [665, 243] width 123 height 102
click at [462, 203] on input "e." at bounding box center [461, 201] width 1 height 4
radio input "true"
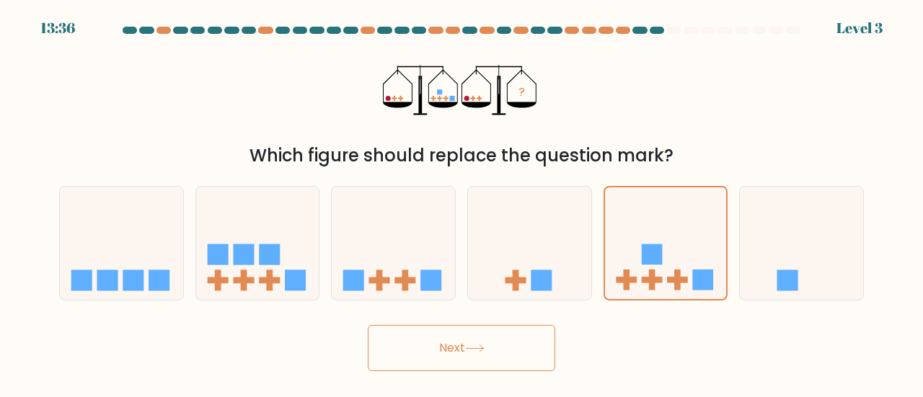
click at [528, 345] on button "Next" at bounding box center [461, 348] width 187 height 46
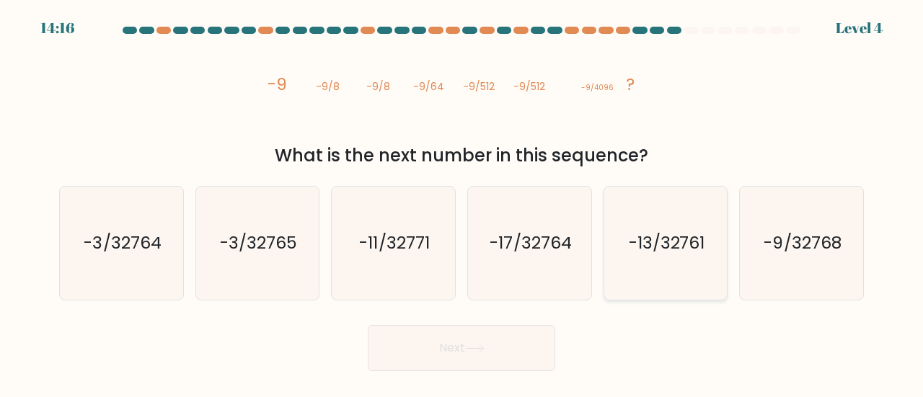
click at [688, 245] on text "-13/32761" at bounding box center [667, 243] width 76 height 24
click at [462, 203] on input "e. -13/32761" at bounding box center [461, 201] width 1 height 4
radio input "true"
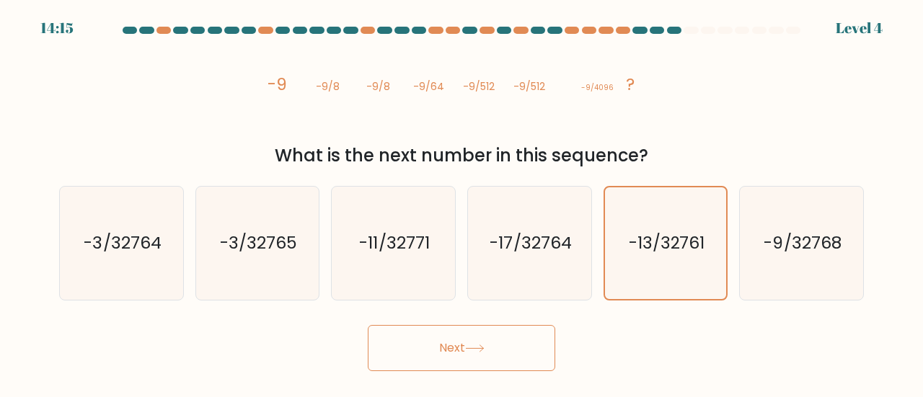
click at [533, 350] on button "Next" at bounding box center [461, 348] width 187 height 46
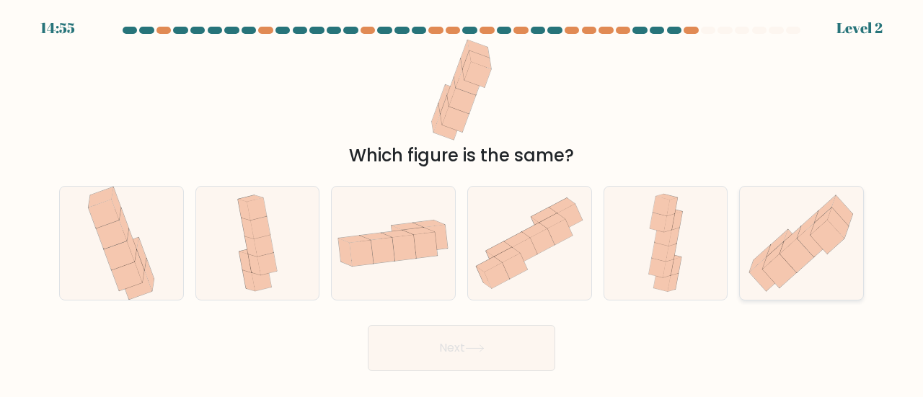
click at [829, 249] on icon at bounding box center [828, 237] width 34 height 34
click at [462, 203] on input "f." at bounding box center [461, 201] width 1 height 4
radio input "true"
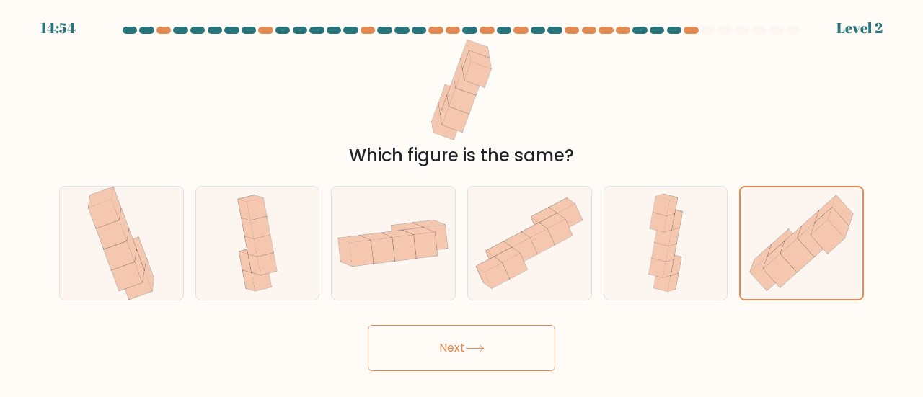
click at [546, 350] on button "Next" at bounding box center [461, 348] width 187 height 46
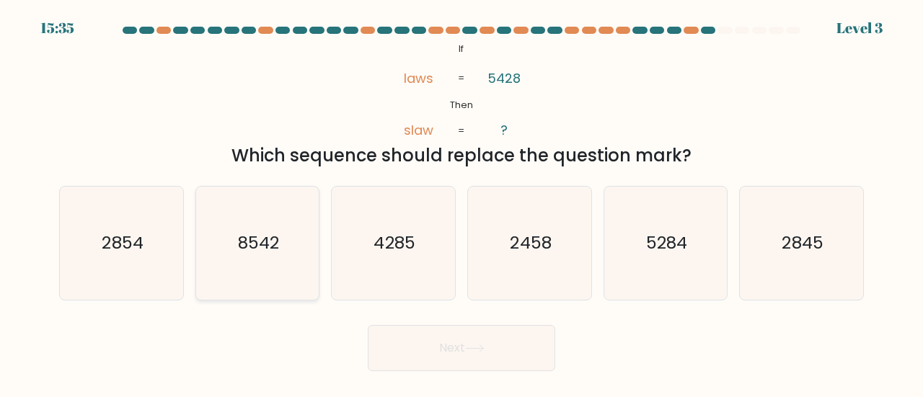
click at [251, 250] on text "8542" at bounding box center [258, 243] width 41 height 24
click at [461, 203] on input "b. 8542" at bounding box center [461, 201] width 1 height 4
radio input "true"
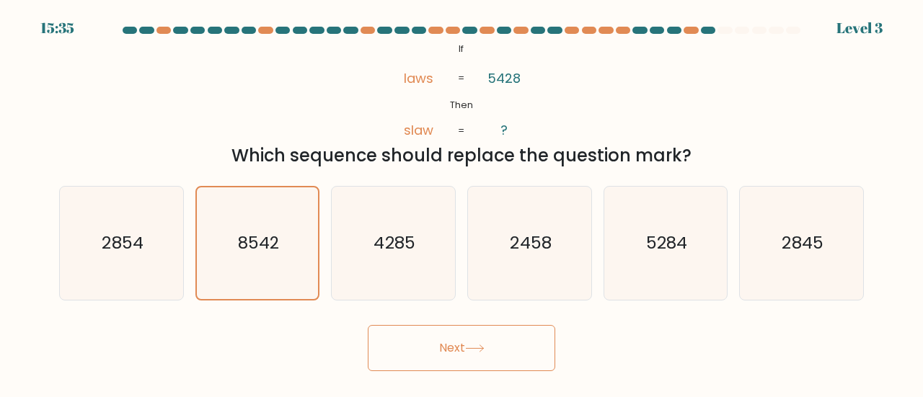
click at [421, 345] on button "Next" at bounding box center [461, 348] width 187 height 46
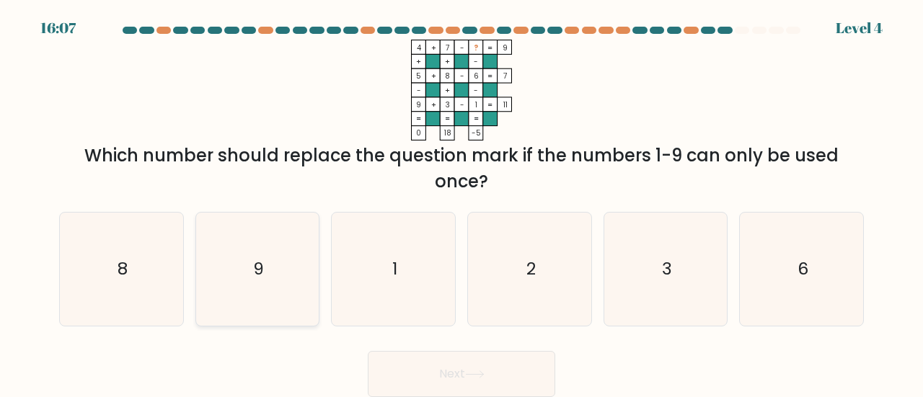
click at [229, 290] on icon "9" at bounding box center [257, 269] width 113 height 113
click at [461, 203] on input "b. 9" at bounding box center [461, 201] width 1 height 4
radio input "true"
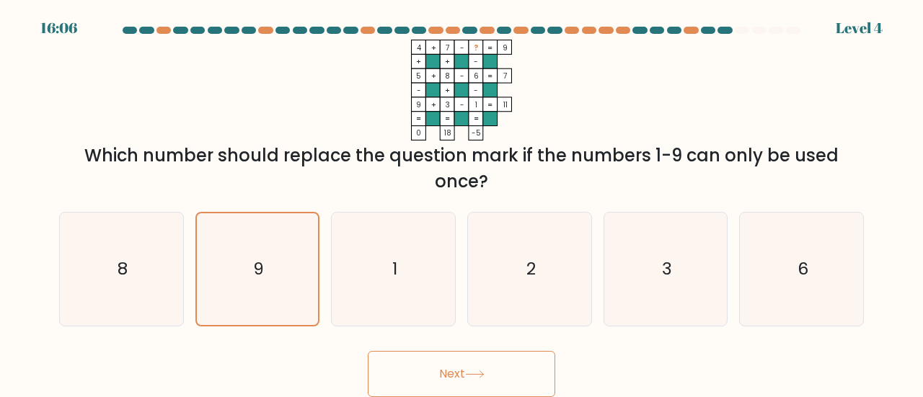
click at [420, 384] on button "Next" at bounding box center [461, 374] width 187 height 46
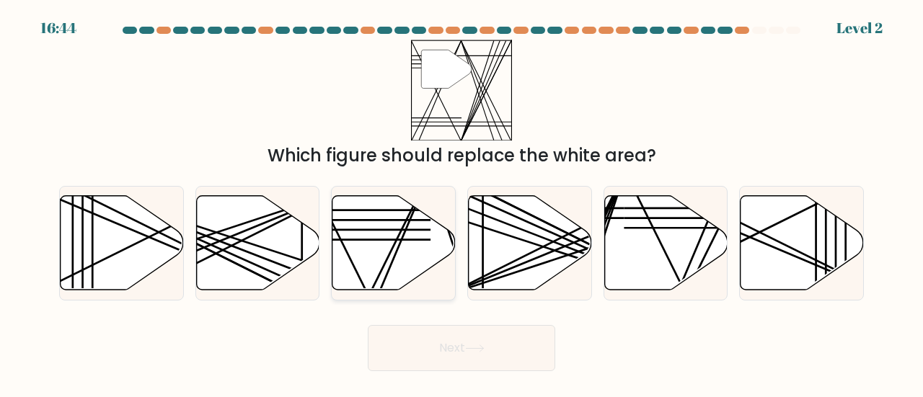
click at [407, 268] on icon at bounding box center [393, 242] width 123 height 94
click at [461, 203] on input "c." at bounding box center [461, 201] width 1 height 4
radio input "true"
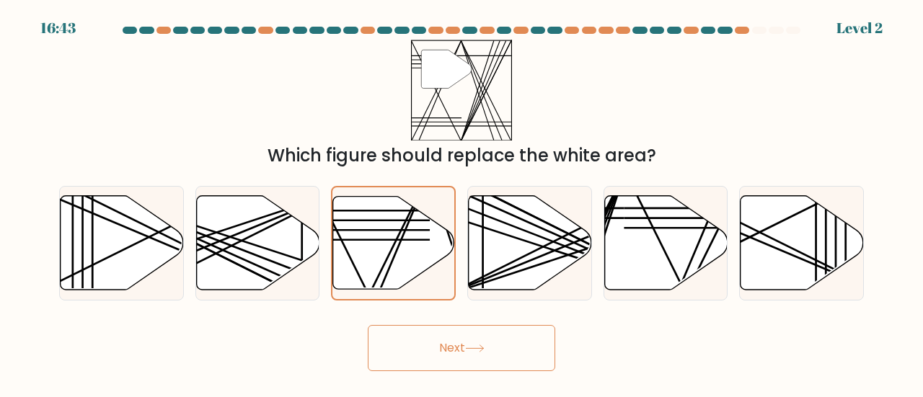
click at [478, 342] on button "Next" at bounding box center [461, 348] width 187 height 46
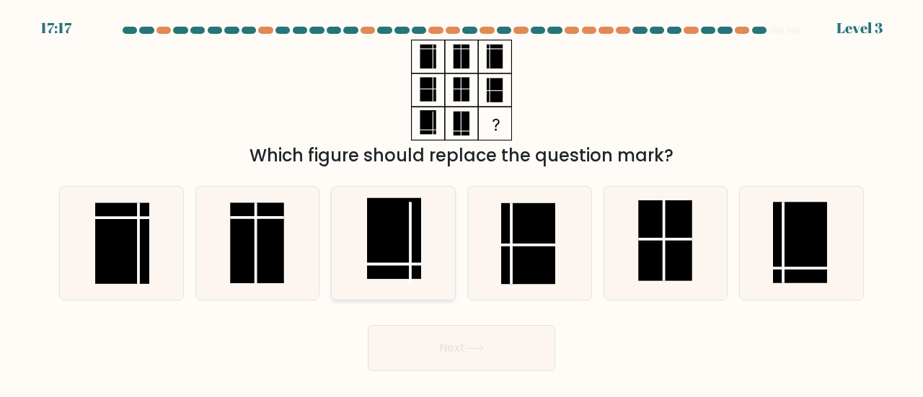
click at [404, 264] on line at bounding box center [394, 264] width 54 height 0
click at [461, 203] on input "c." at bounding box center [461, 201] width 1 height 4
radio input "true"
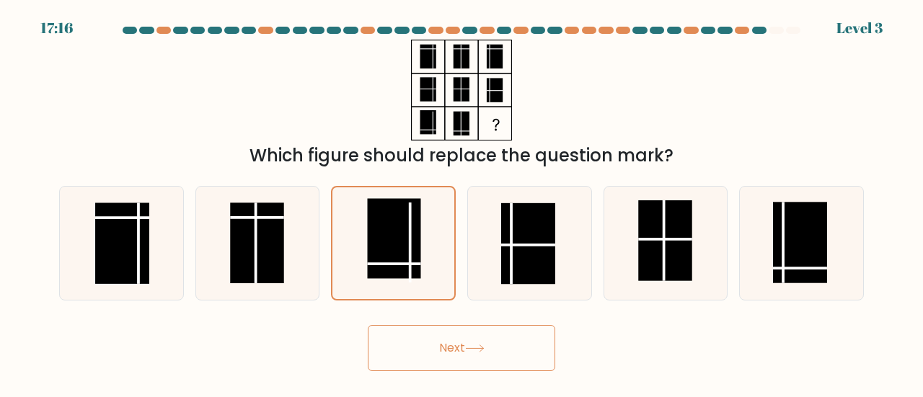
click at [469, 339] on button "Next" at bounding box center [461, 348] width 187 height 46
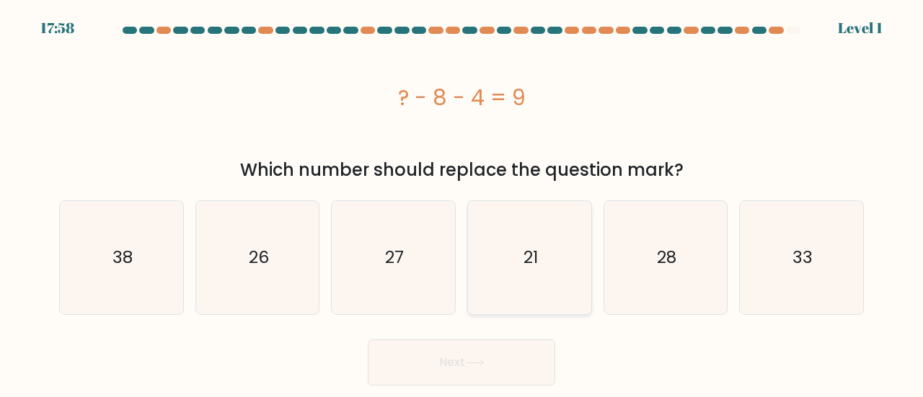
click at [517, 270] on icon "21" at bounding box center [529, 257] width 113 height 113
click at [462, 203] on input "d. 21" at bounding box center [461, 201] width 1 height 4
radio input "true"
click at [498, 358] on button "Next" at bounding box center [461, 362] width 187 height 46
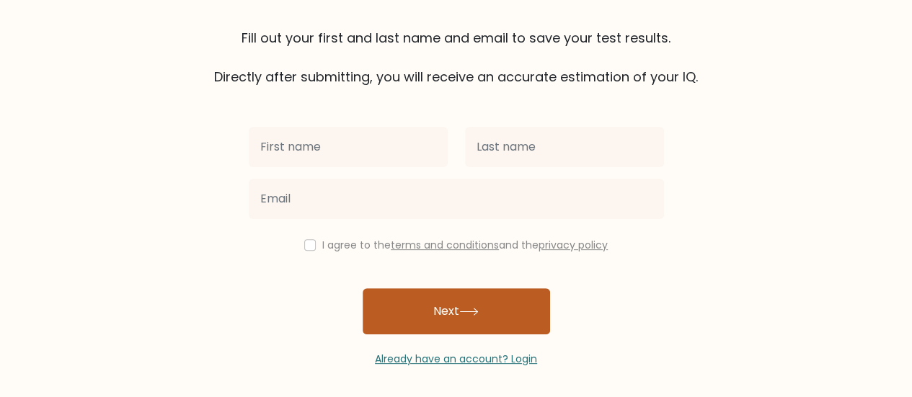
scroll to position [107, 0]
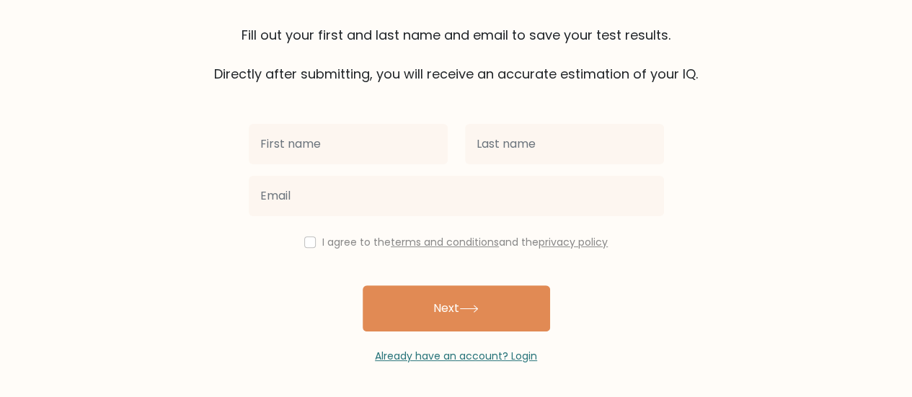
click at [364, 148] on input "text" at bounding box center [348, 144] width 199 height 40
type input "Dyan Caye"
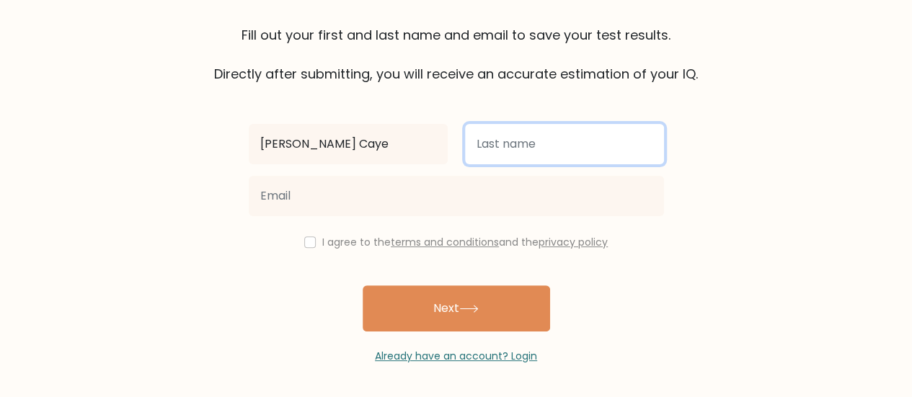
click at [543, 158] on input "text" at bounding box center [564, 144] width 199 height 40
type input "Bugay"
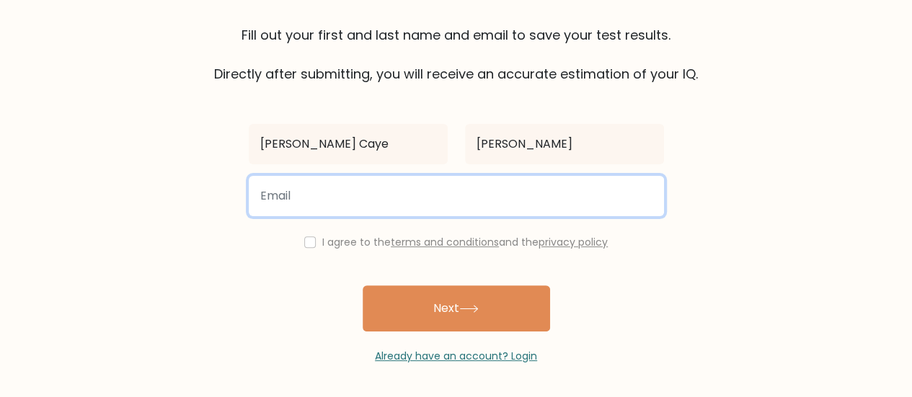
click at [502, 190] on input "email" at bounding box center [456, 196] width 415 height 40
type input "naydcaye@gmail.com"
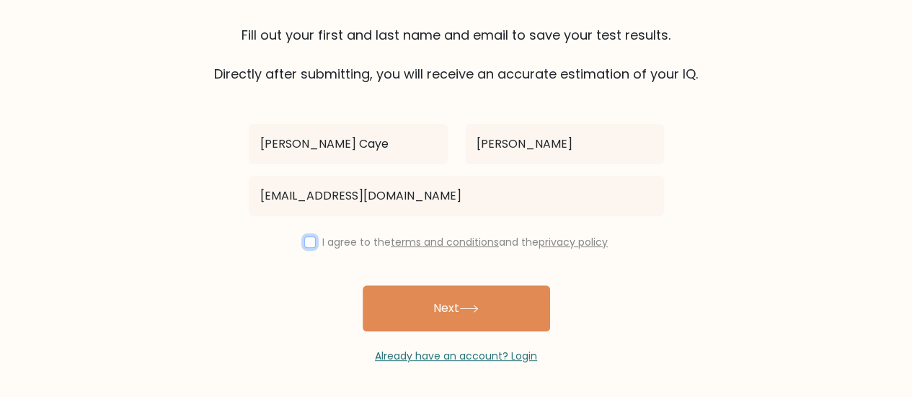
click at [310, 243] on input "checkbox" at bounding box center [310, 242] width 12 height 12
checkbox input "true"
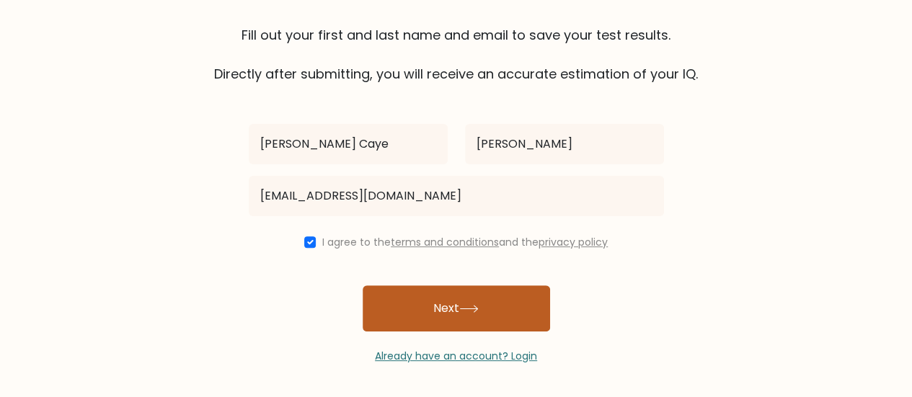
click at [488, 294] on button "Next" at bounding box center [456, 308] width 187 height 46
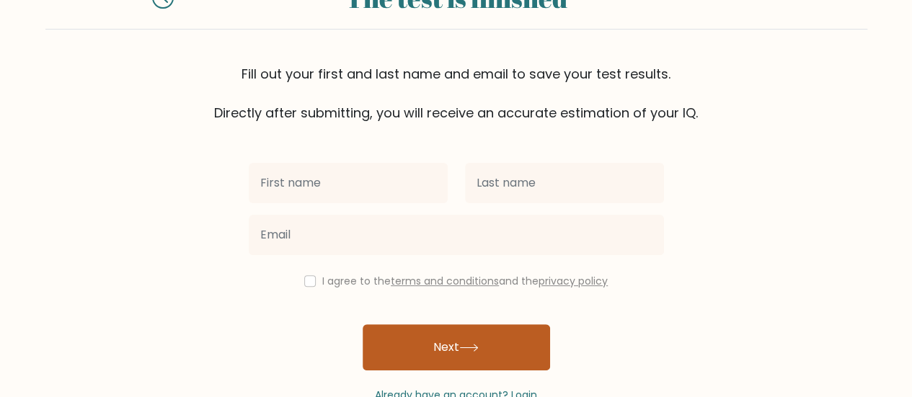
scroll to position [148, 0]
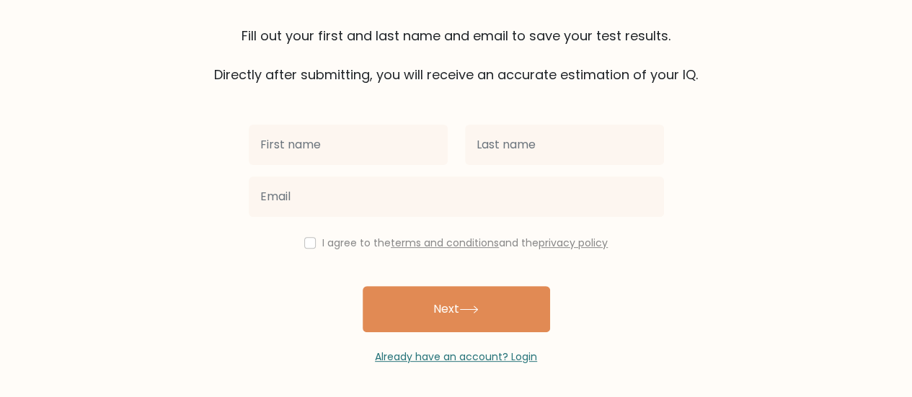
click at [359, 141] on input "text" at bounding box center [348, 145] width 199 height 40
type input "[PERSON_NAME] Caye"
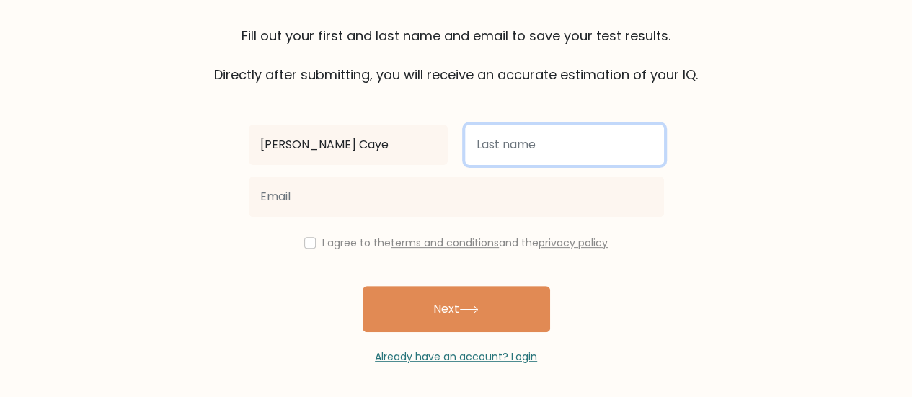
click at [561, 139] on input "text" at bounding box center [564, 145] width 199 height 40
type input "[PERSON_NAME]"
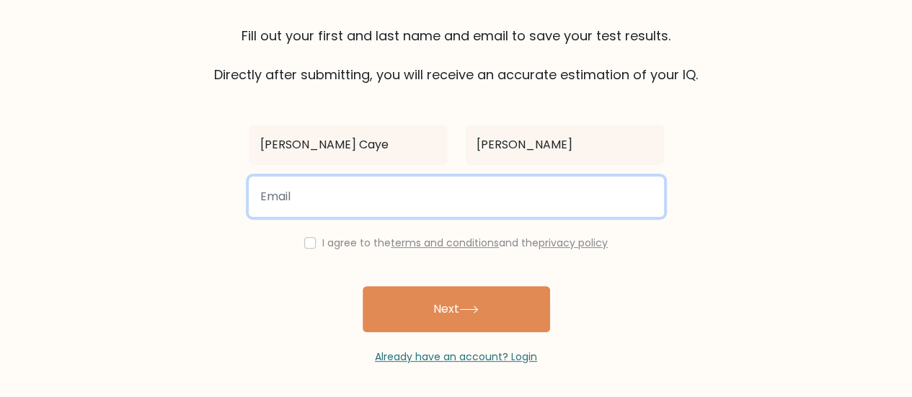
click at [501, 191] on input "email" at bounding box center [456, 197] width 415 height 40
click at [332, 194] on input "[EMAIL_ADDRESS][DOMAIN_NAME]" at bounding box center [456, 197] width 415 height 40
type input "[EMAIL_ADDRESS][DOMAIN_NAME]"
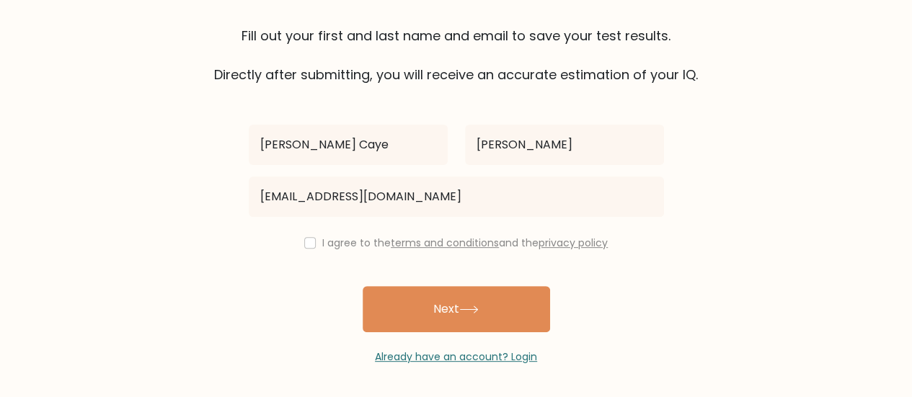
click at [350, 248] on label "I agree to the terms and conditions and the privacy policy" at bounding box center [464, 243] width 285 height 14
click at [310, 247] on div "I agree to the terms and conditions and the privacy policy" at bounding box center [456, 242] width 432 height 17
click at [311, 242] on input "checkbox" at bounding box center [310, 243] width 12 height 12
checkbox input "true"
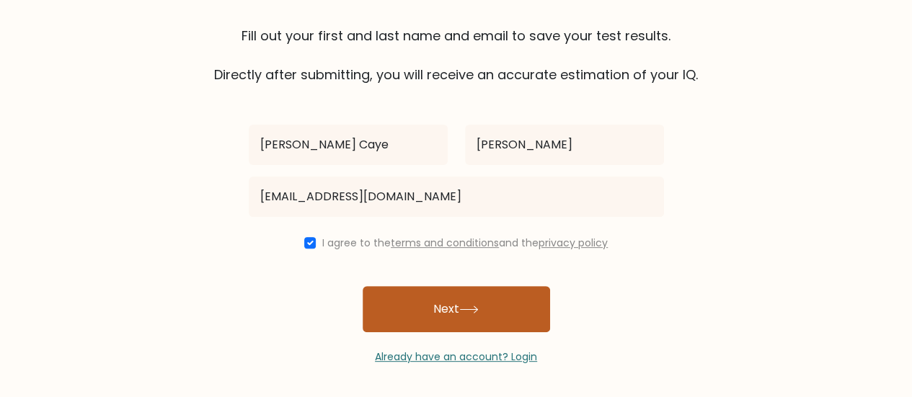
click at [454, 298] on button "Next" at bounding box center [456, 309] width 187 height 46
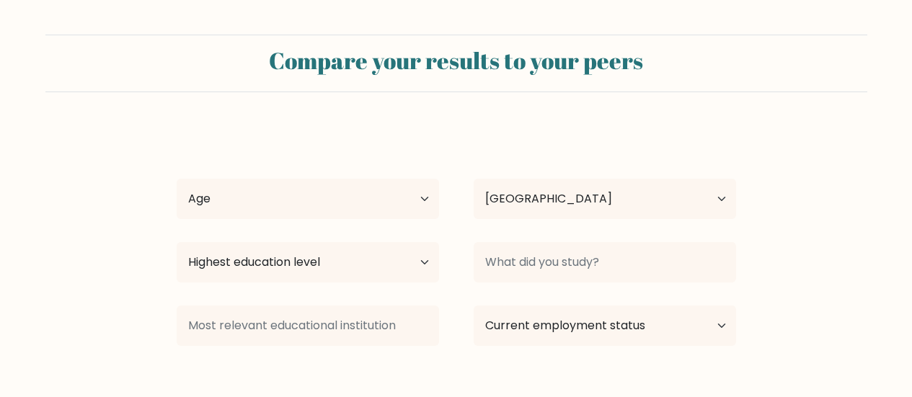
select select "PH"
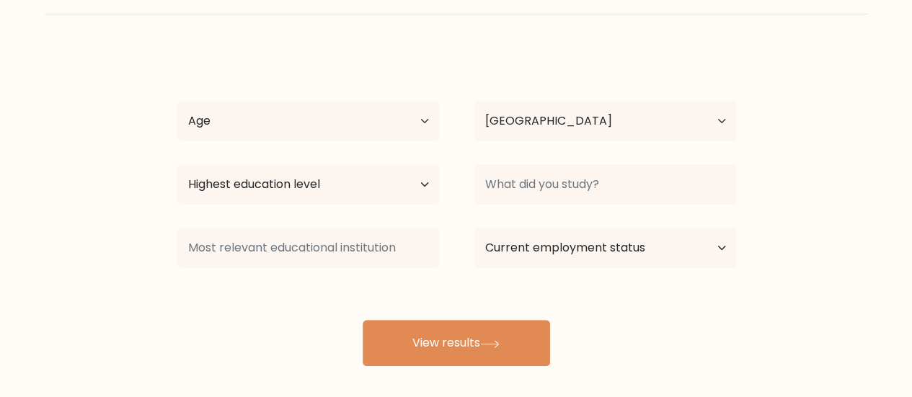
scroll to position [148, 0]
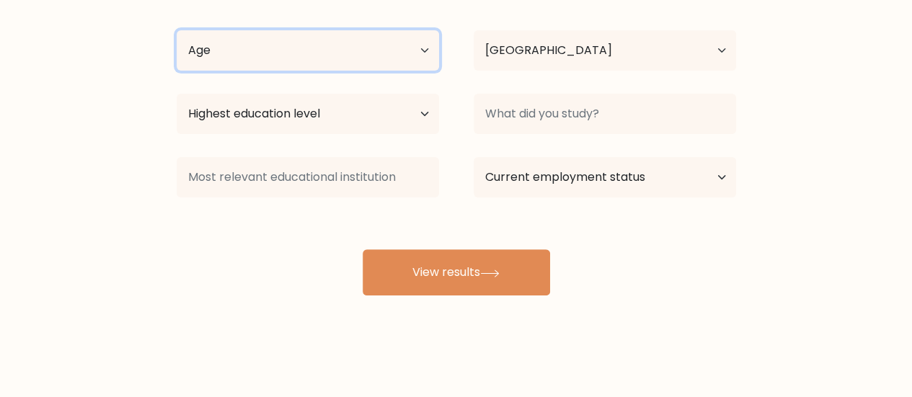
click at [359, 54] on select "Age Under [DEMOGRAPHIC_DATA] [DEMOGRAPHIC_DATA] [DEMOGRAPHIC_DATA] [DEMOGRAPHIC…" at bounding box center [308, 50] width 262 height 40
select select "25_34"
click at [177, 30] on select "Age Under [DEMOGRAPHIC_DATA] [DEMOGRAPHIC_DATA] [DEMOGRAPHIC_DATA] [DEMOGRAPHIC…" at bounding box center [308, 50] width 262 height 40
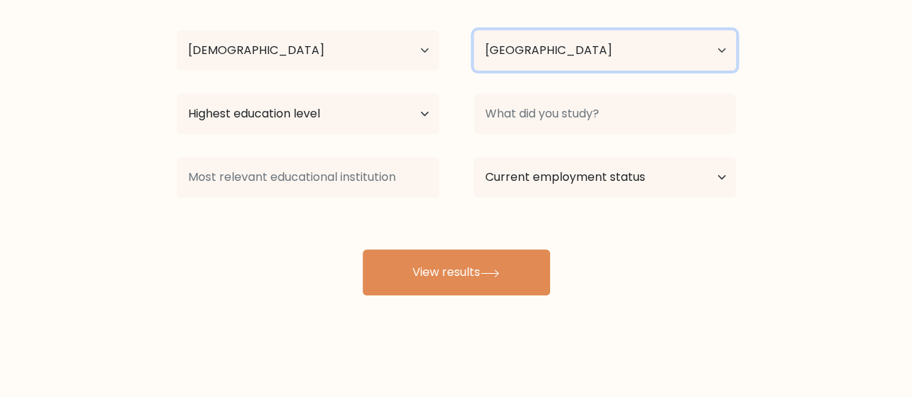
click at [627, 31] on select "Country [GEOGRAPHIC_DATA] [GEOGRAPHIC_DATA] [GEOGRAPHIC_DATA] [US_STATE] [GEOGR…" at bounding box center [605, 50] width 262 height 40
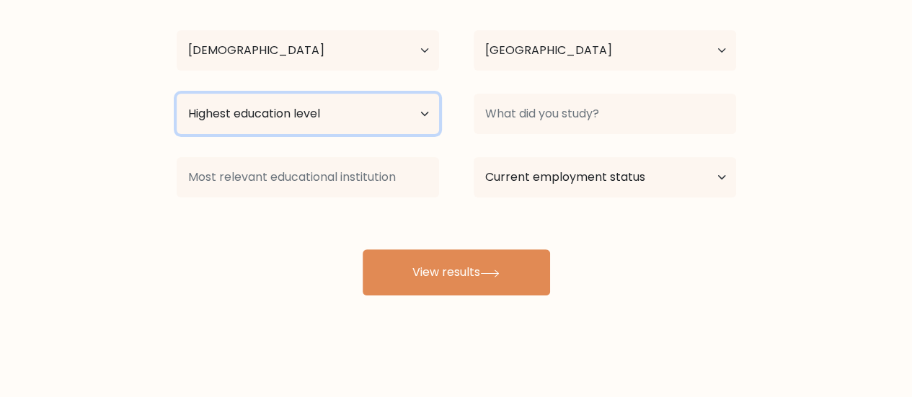
click at [391, 110] on select "Highest education level No schooling Primary Lower Secondary Upper Secondary Oc…" at bounding box center [308, 114] width 262 height 40
select select "bachelors_degree"
click at [177, 94] on select "Highest education level No schooling Primary Lower Secondary Upper Secondary Oc…" at bounding box center [308, 114] width 262 height 40
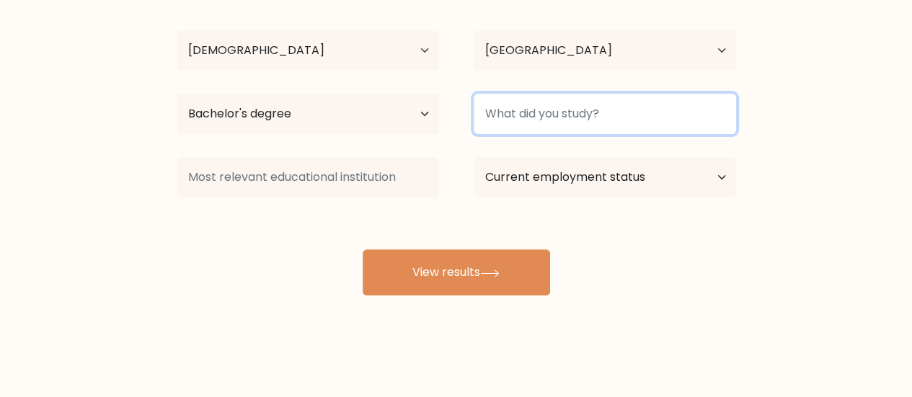
click at [571, 114] on input at bounding box center [605, 114] width 262 height 40
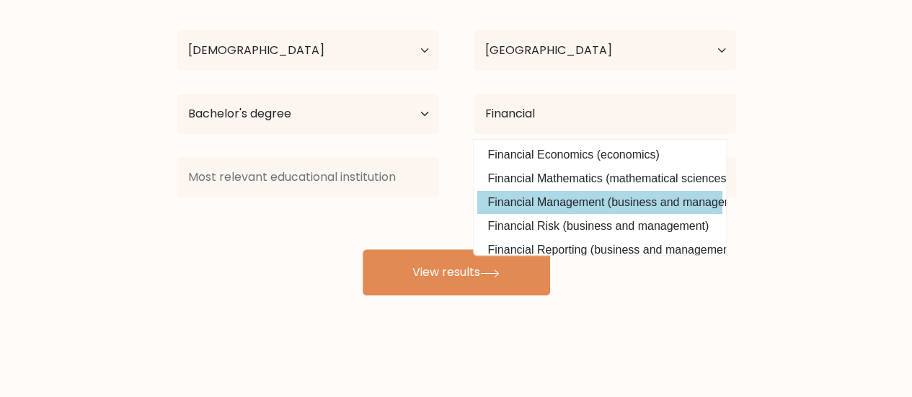
click at [624, 205] on option "Financial Management (business and management)" at bounding box center [599, 202] width 245 height 23
type input "Financial Management"
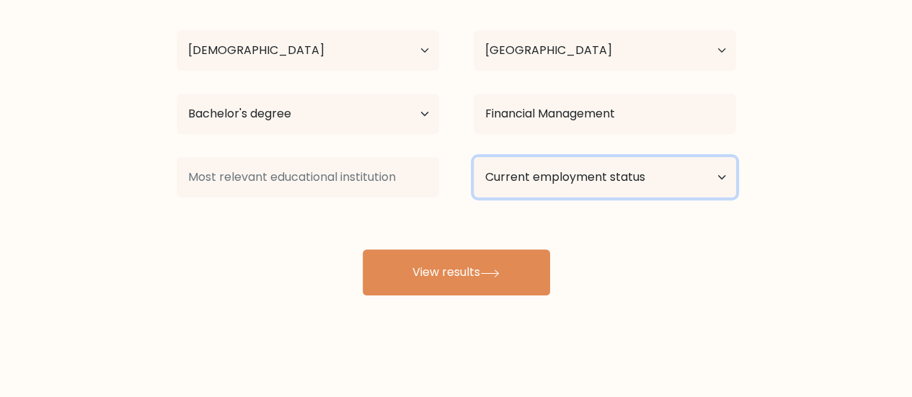
click at [624, 185] on select "Current employment status Employed Student Retired Other / prefer not to answer" at bounding box center [605, 177] width 262 height 40
select select "other"
click at [474, 157] on select "Current employment status Employed Student Retired Other / prefer not to answer" at bounding box center [605, 177] width 262 height 40
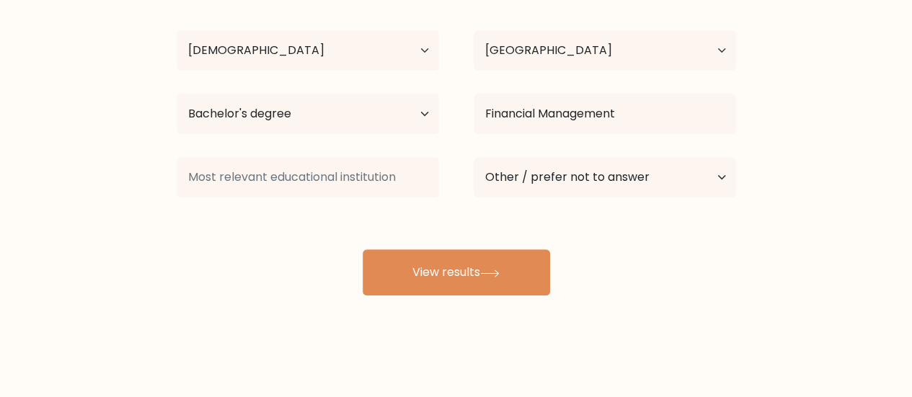
click at [448, 298] on div "Compare your results to your peers Dyan Caye Bugay Age Under 18 years old 18-24…" at bounding box center [456, 125] width 912 height 546
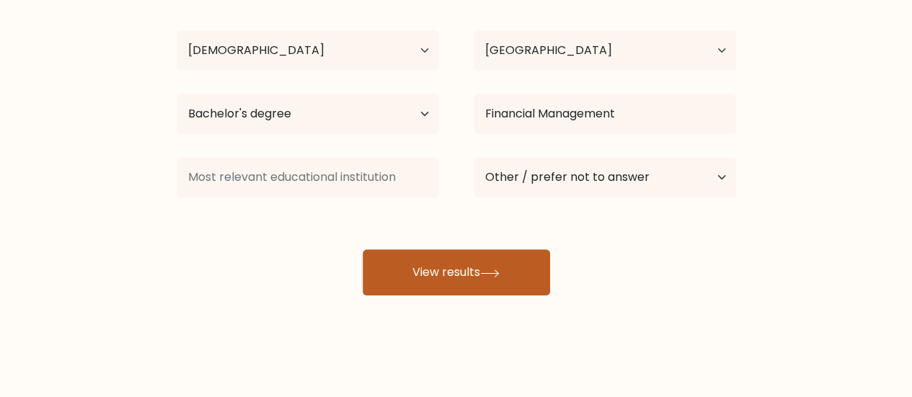
click at [459, 281] on button "View results" at bounding box center [456, 272] width 187 height 46
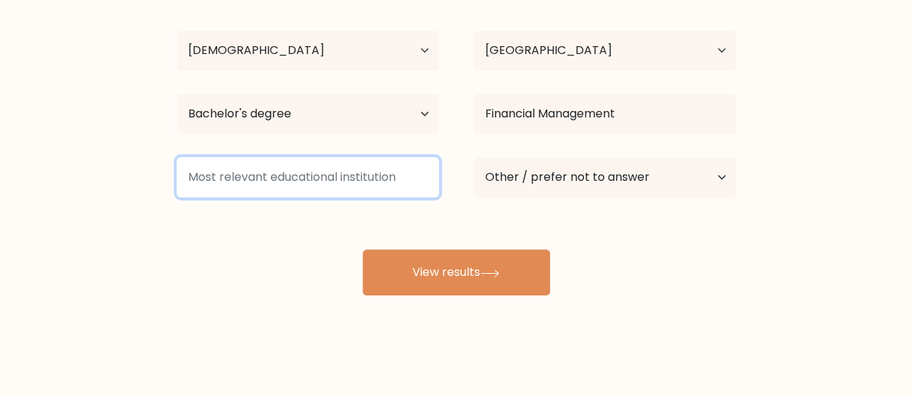
click at [361, 178] on input at bounding box center [308, 177] width 262 height 40
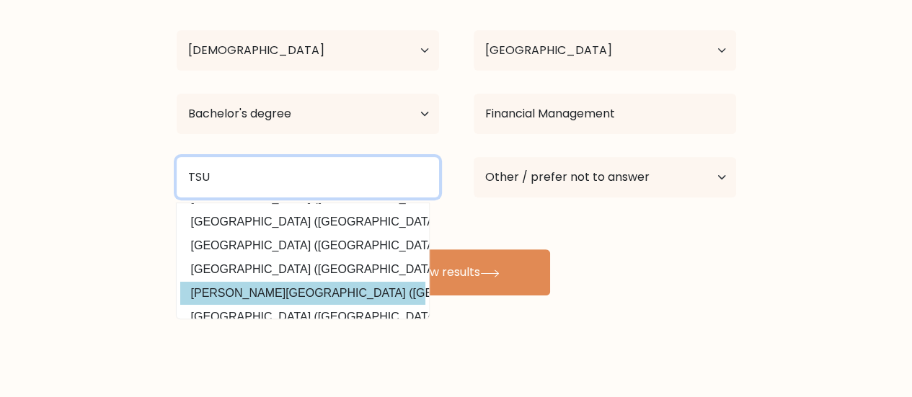
scroll to position [0, 0]
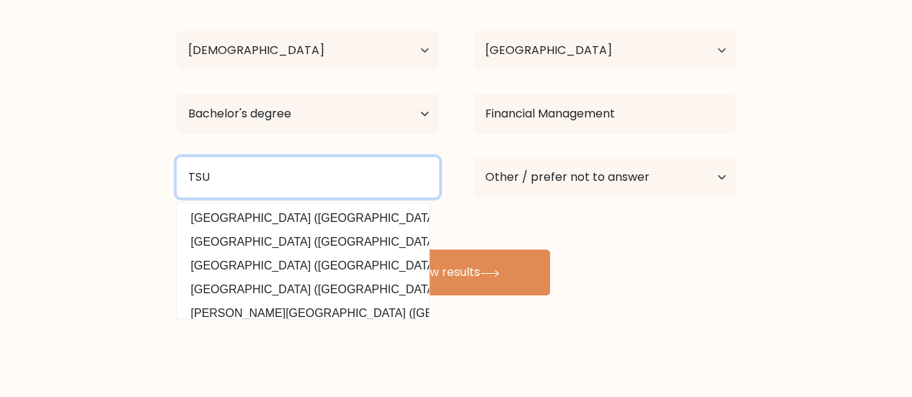
click at [216, 173] on input "TSU" at bounding box center [308, 177] width 262 height 40
click at [216, 172] on input "TSU" at bounding box center [308, 177] width 262 height 40
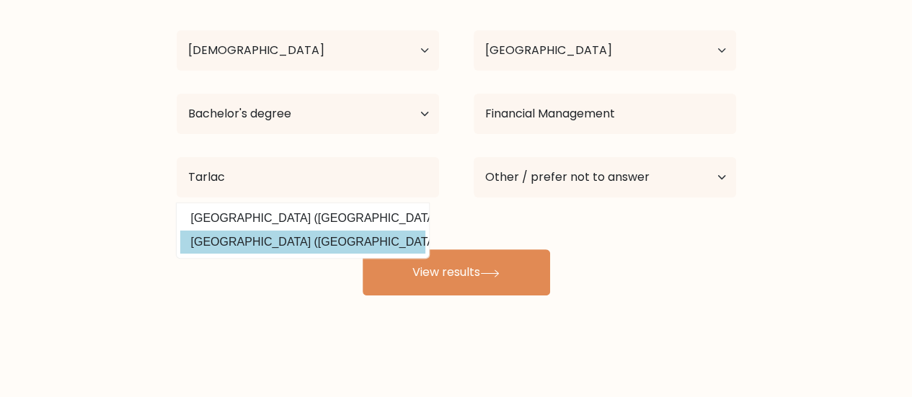
click at [241, 236] on option "Tarlac State University (Philippines)" at bounding box center [302, 242] width 245 height 23
type input "Tarlac State University"
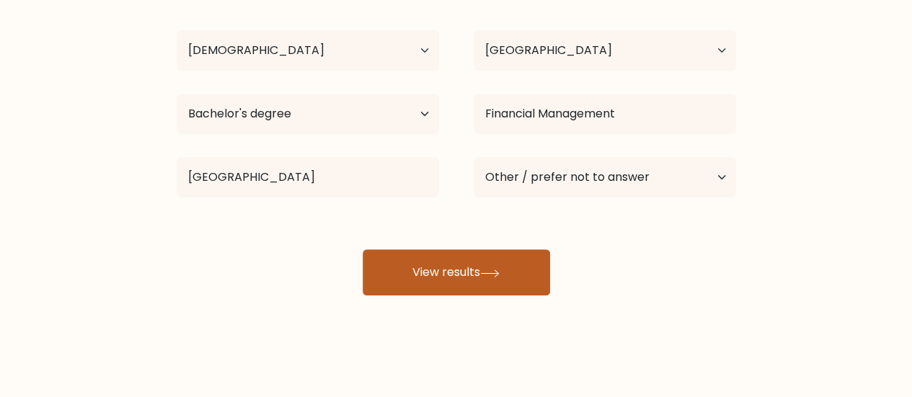
click at [447, 254] on button "View results" at bounding box center [456, 272] width 187 height 46
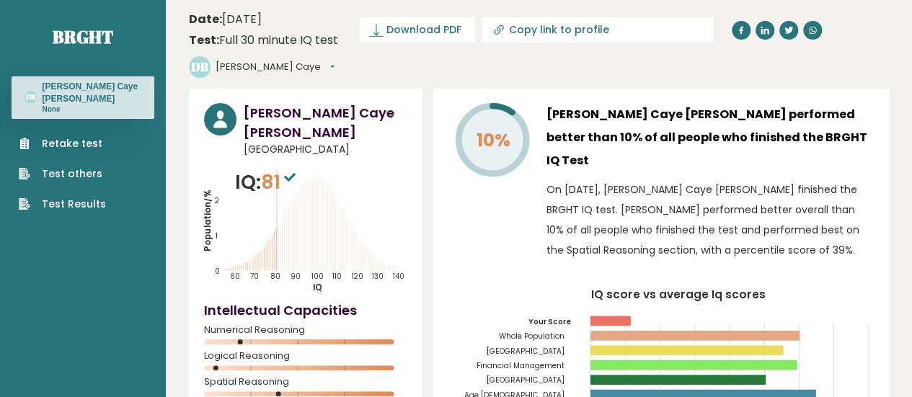
click at [543, 34] on input "Copy link to profile" at bounding box center [607, 30] width 196 height 12
type input "https://brght.org/profile/dyan-caye-bugay/?utm_source=share&utm_medium=copy&utm…"
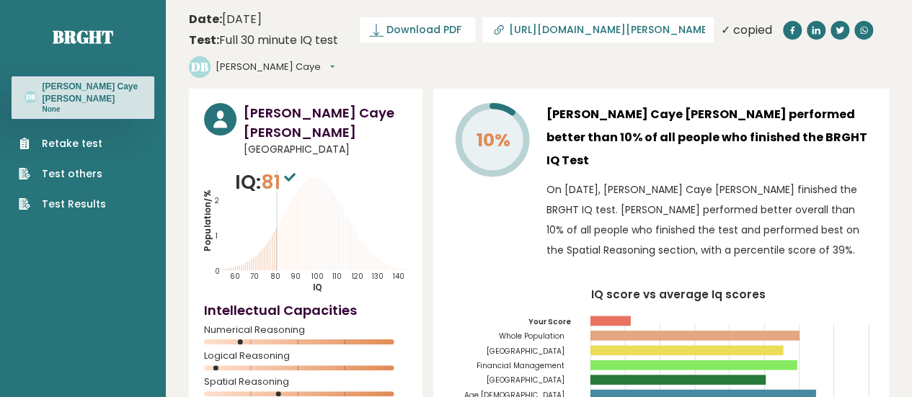
click at [834, 61] on header "Date: September 14, 2025 Test: Full 30 minute IQ test Download PDF Downloading.…" at bounding box center [539, 44] width 700 height 74
click at [870, 31] on header "Date: September 14, 2025 Test: Full 30 minute IQ test Download PDF Downloading.…" at bounding box center [539, 44] width 700 height 74
click at [433, 30] on span "Download PDF" at bounding box center [423, 29] width 75 height 15
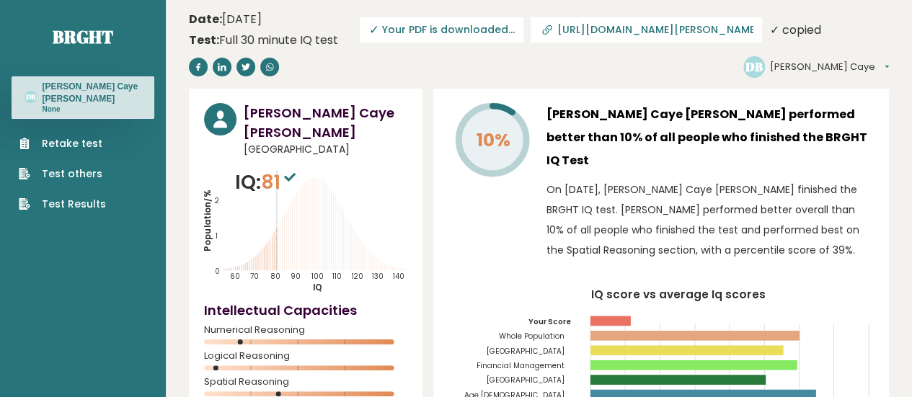
scroll to position [144, 0]
